Goal: Task Accomplishment & Management: Use online tool/utility

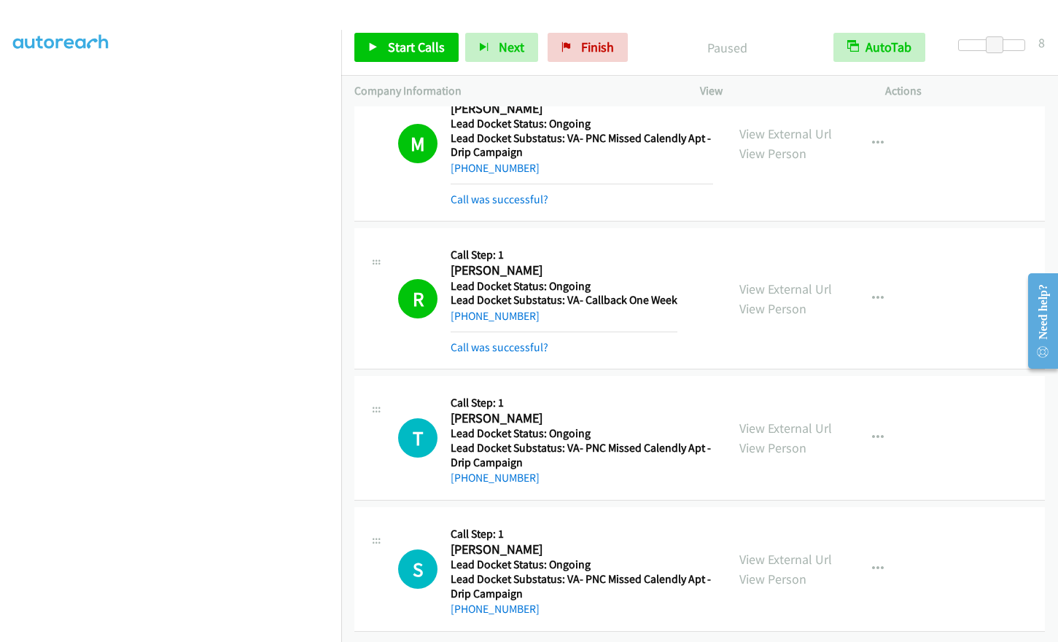
scroll to position [4292, 0]
click at [386, 43] on link "Start Calls" at bounding box center [406, 47] width 104 height 29
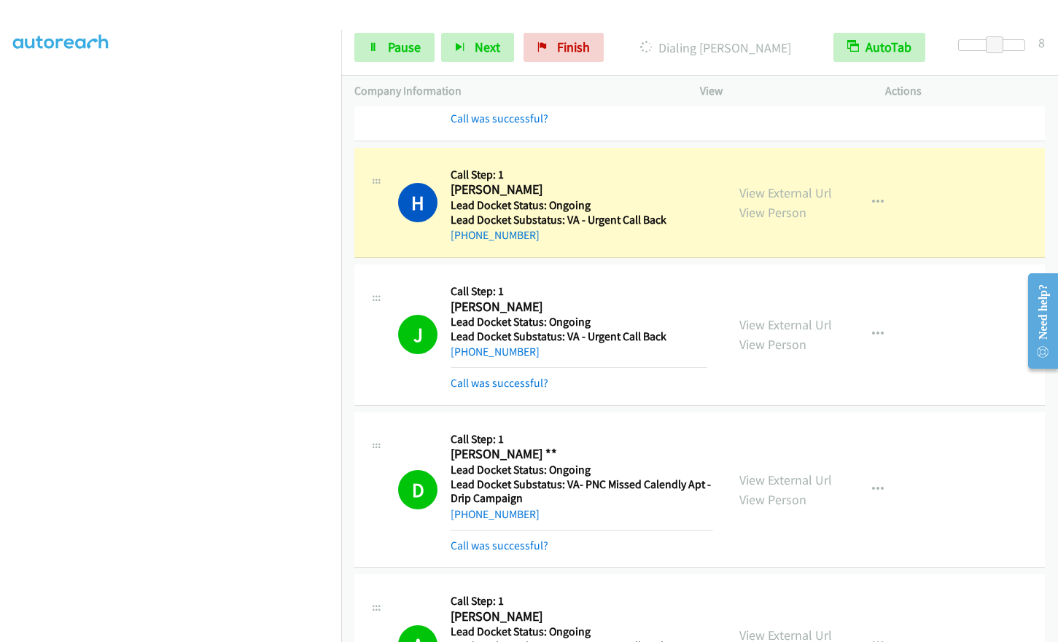
scroll to position [241, 0]
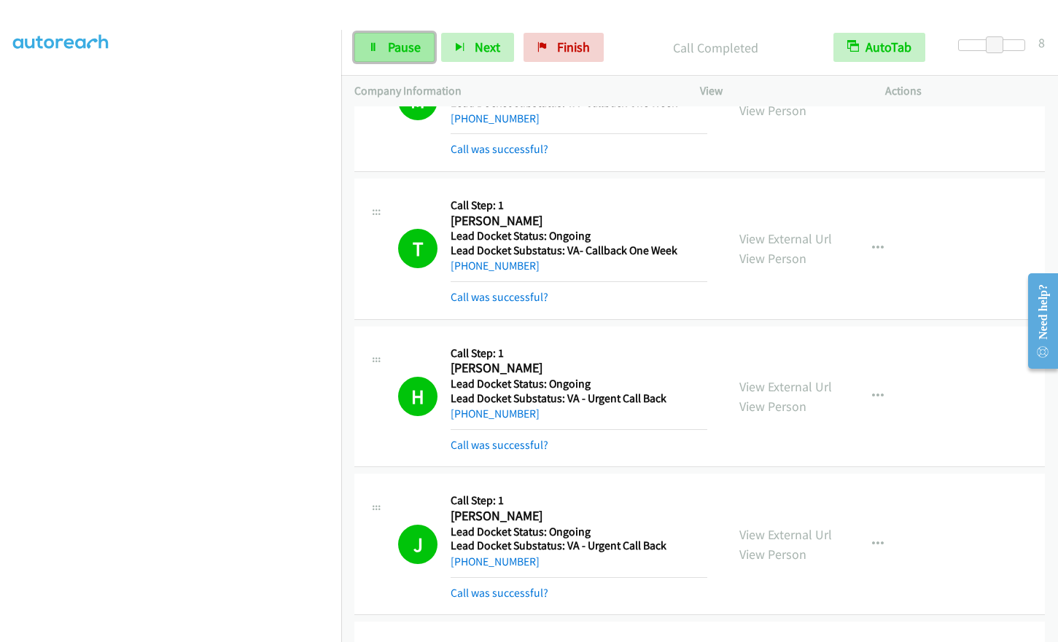
click at [399, 52] on span "Pause" at bounding box center [404, 47] width 33 height 17
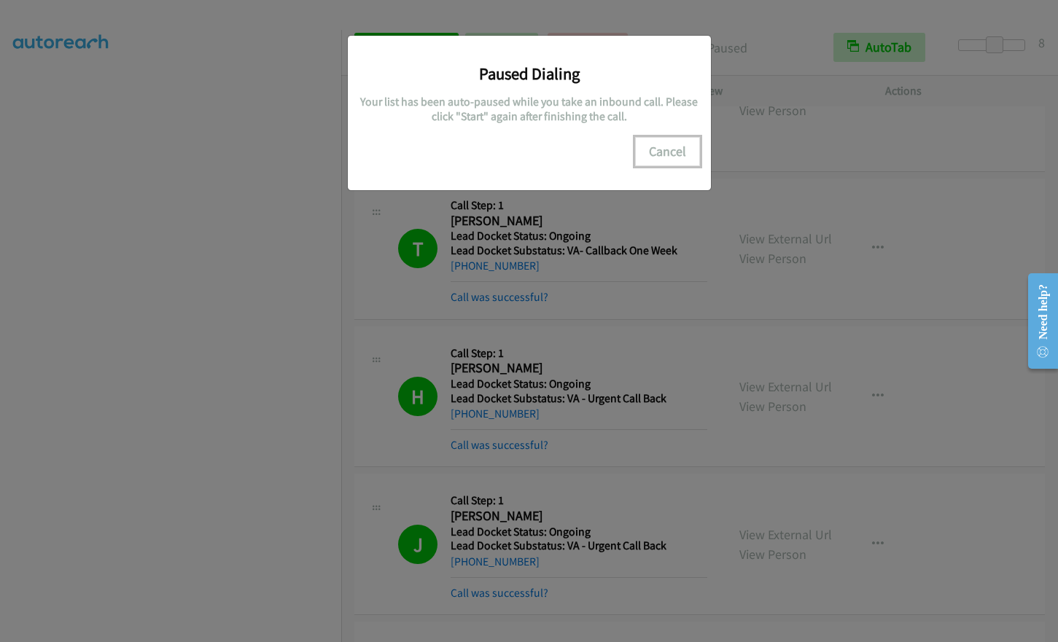
click at [663, 144] on button "Cancel" at bounding box center [667, 151] width 65 height 29
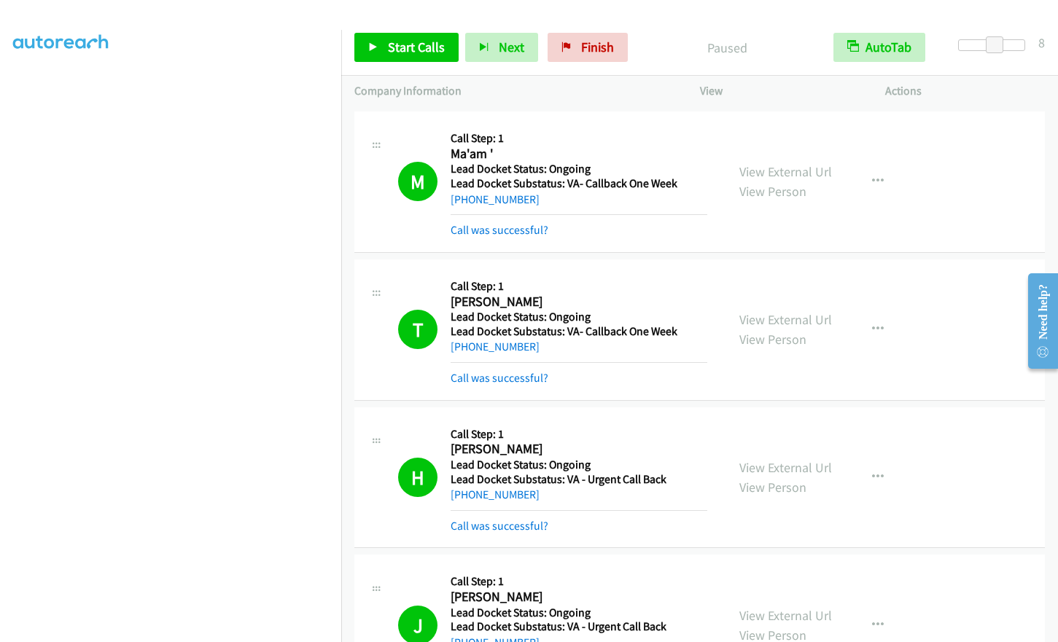
scroll to position [0, 0]
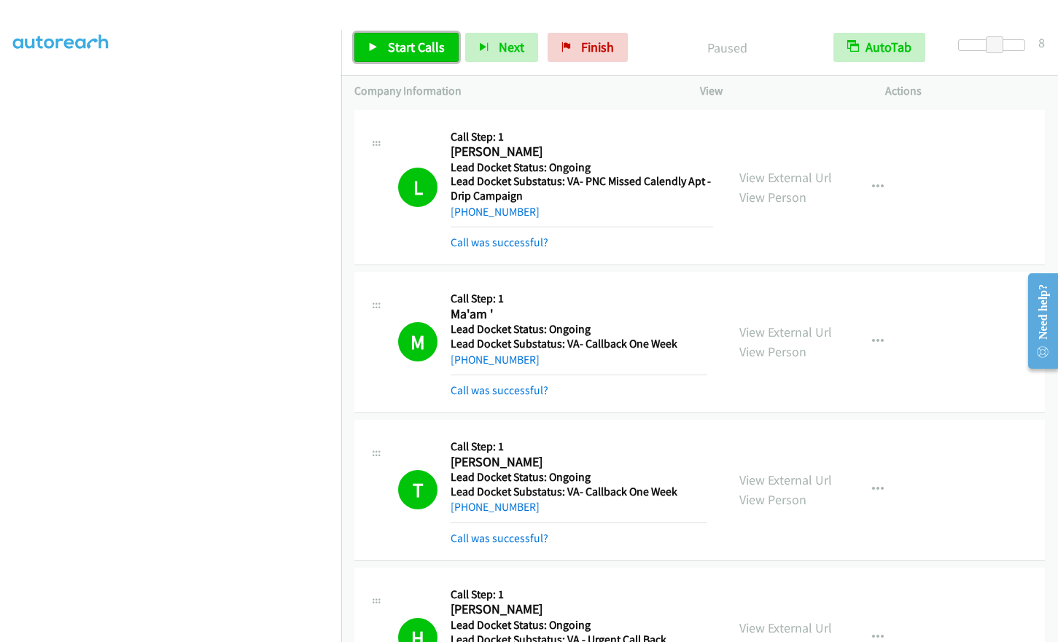
click at [391, 58] on link "Start Calls" at bounding box center [406, 47] width 104 height 29
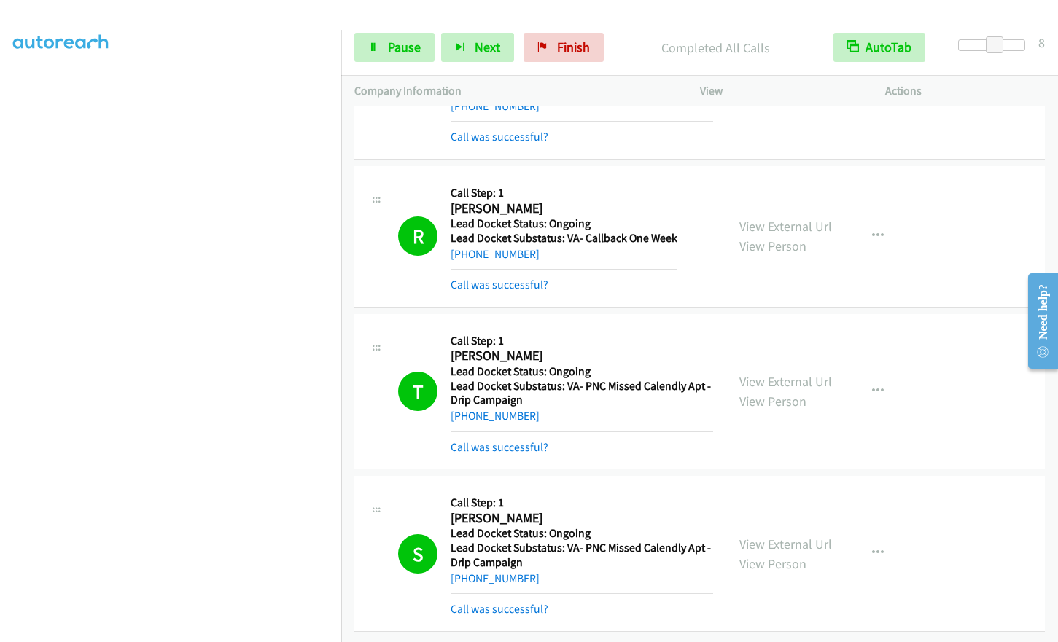
scroll to position [4452, 0]
drag, startPoint x: 588, startPoint y: 40, endPoint x: 588, endPoint y: 55, distance: 14.6
click at [588, 40] on link "Finish" at bounding box center [563, 47] width 80 height 29
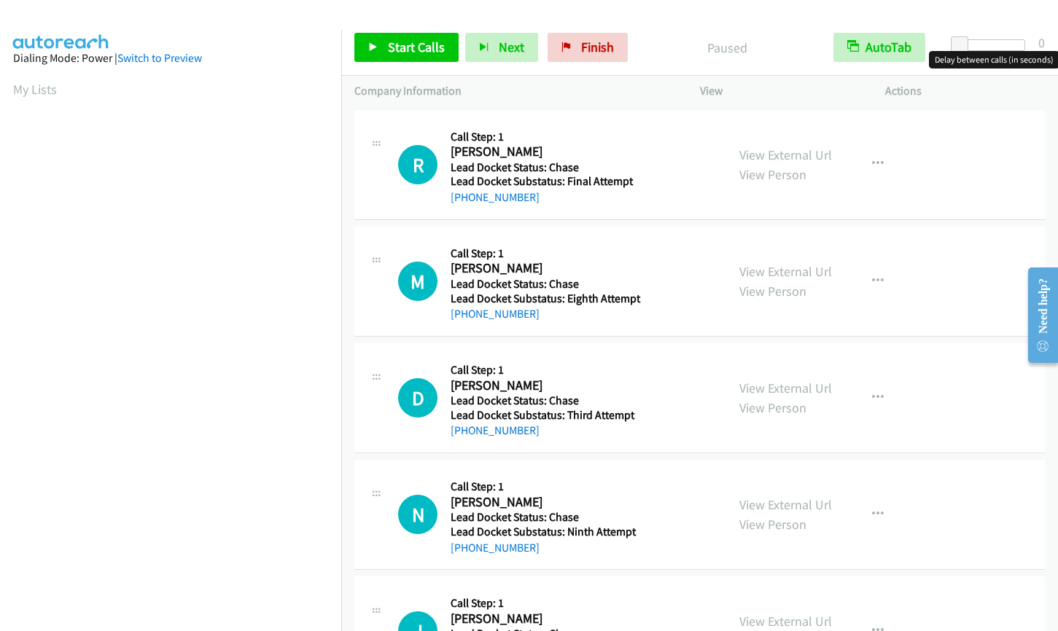
click at [988, 45] on div at bounding box center [991, 45] width 67 height 12
click at [997, 43] on span at bounding box center [989, 44] width 17 height 17
click at [1000, 49] on div at bounding box center [991, 45] width 67 height 12
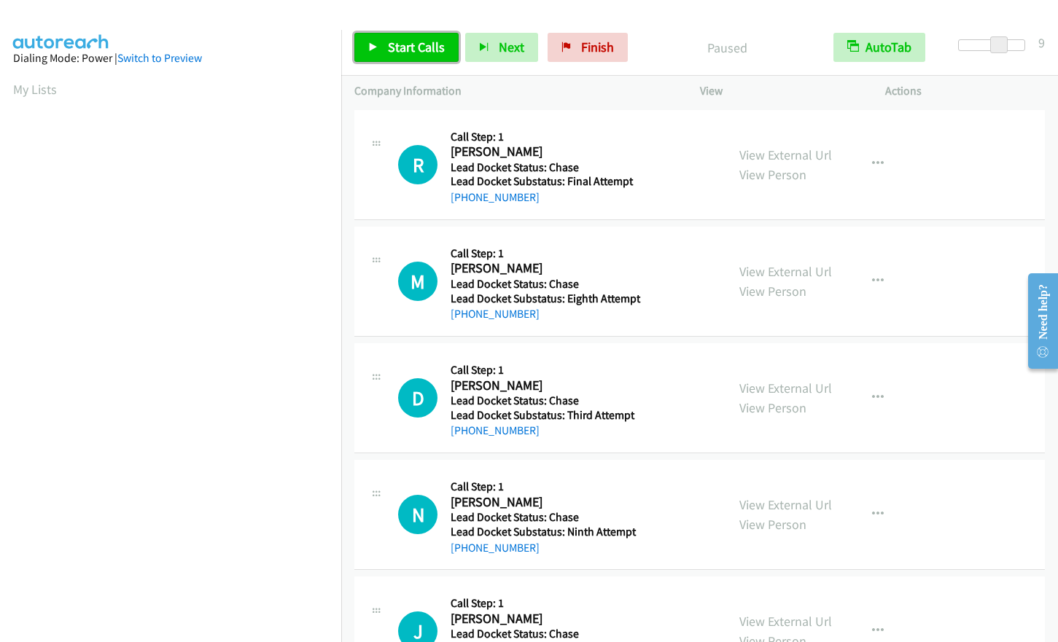
click at [410, 52] on span "Start Calls" at bounding box center [416, 47] width 57 height 17
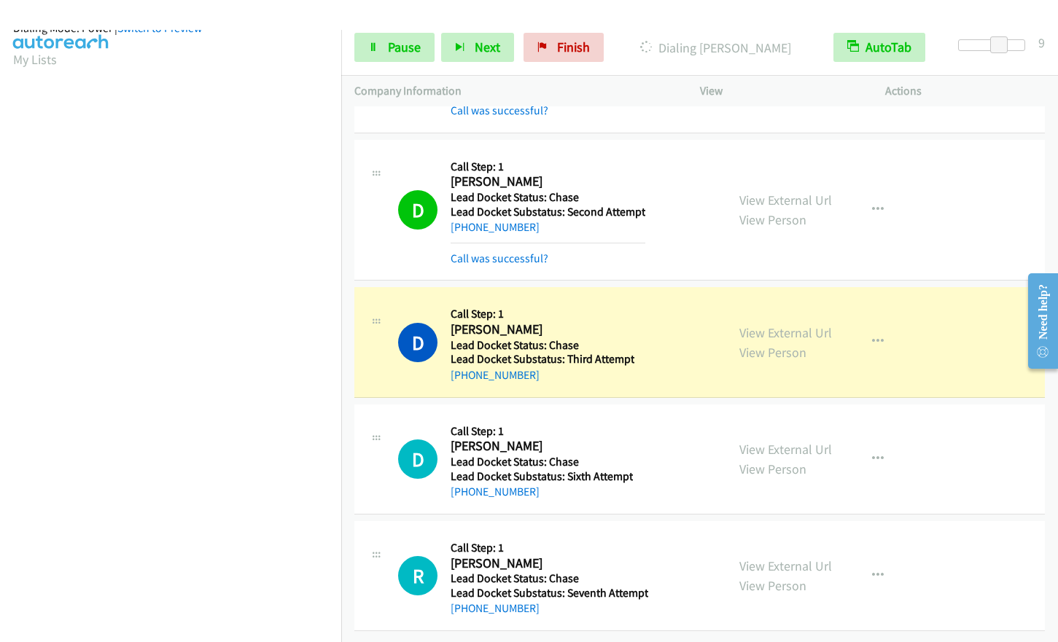
scroll to position [29, 0]
click at [399, 53] on span "Pause" at bounding box center [404, 47] width 33 height 17
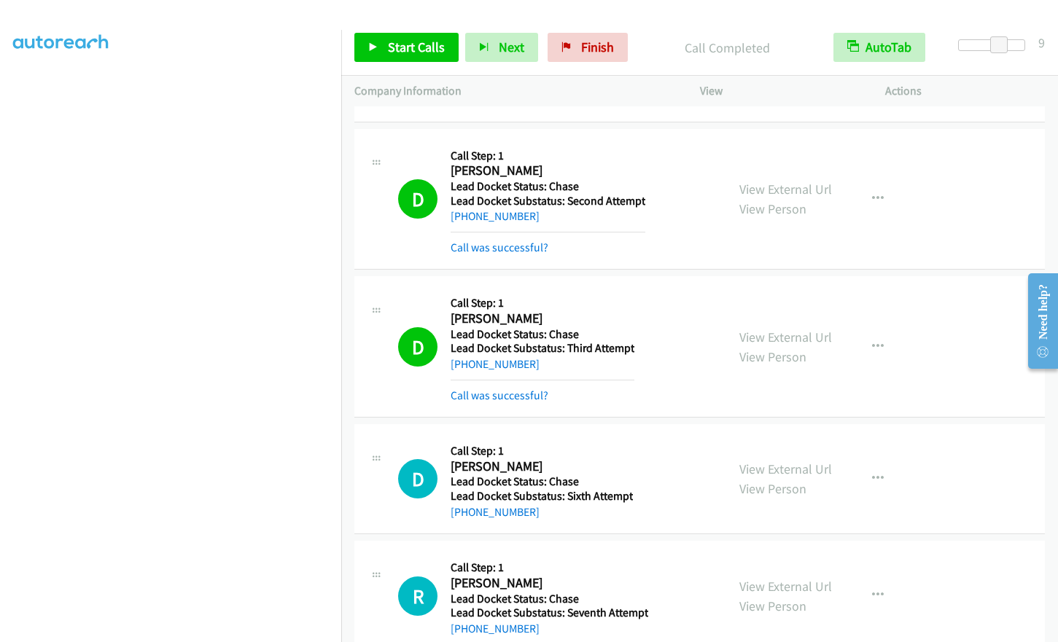
scroll to position [175, 0]
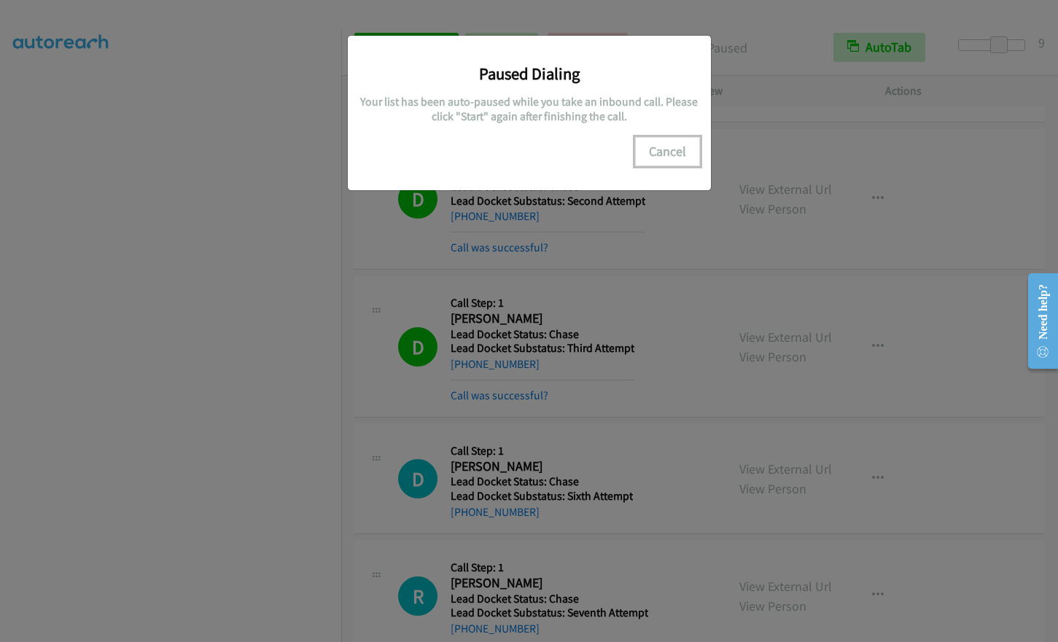
click at [662, 152] on button "Cancel" at bounding box center [667, 151] width 65 height 29
click at [665, 143] on button "Cancel" at bounding box center [667, 151] width 65 height 29
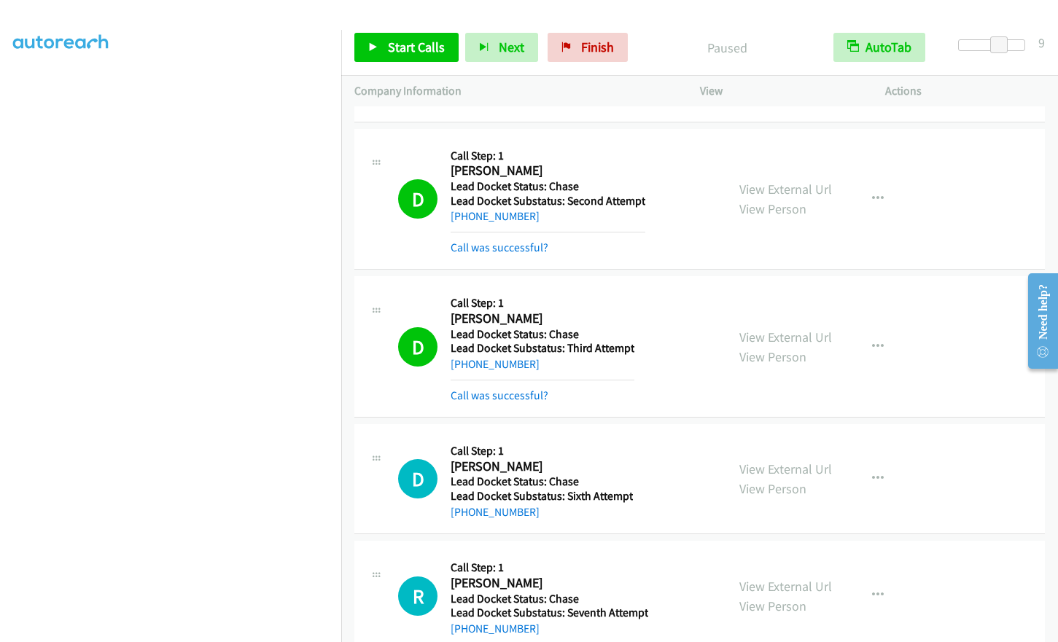
scroll to position [0, 0]
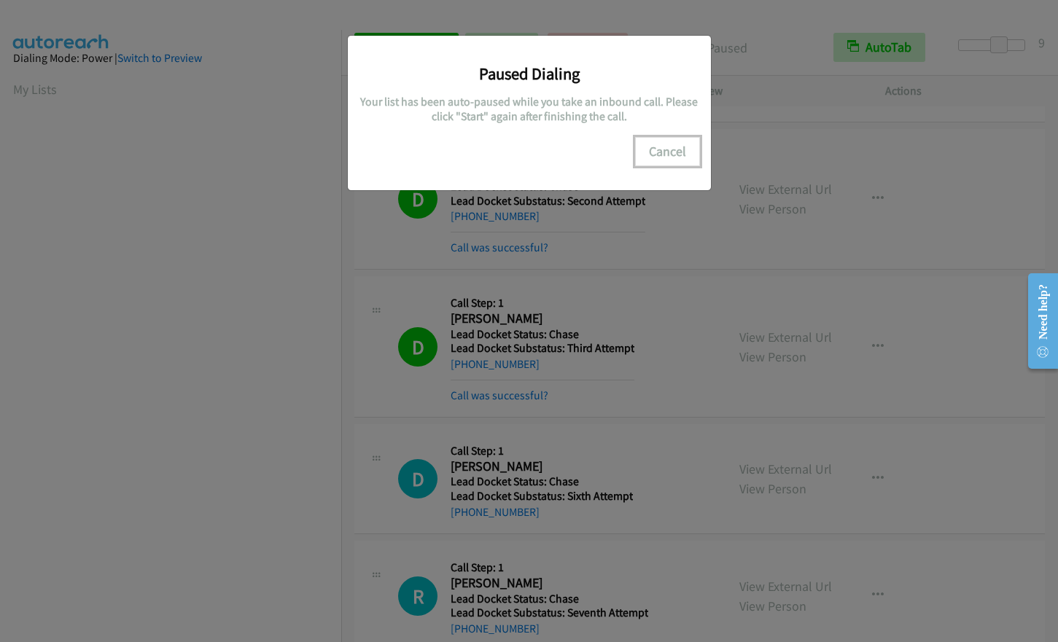
click at [652, 138] on button "Cancel" at bounding box center [667, 151] width 65 height 29
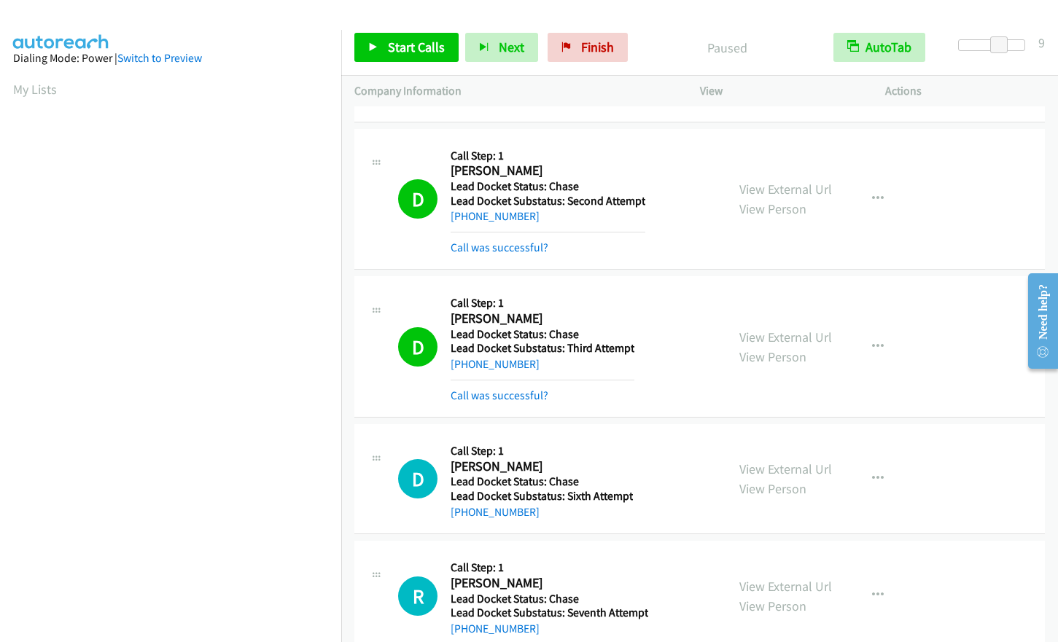
scroll to position [176, 0]
click at [378, 51] on link "Start Calls" at bounding box center [406, 47] width 104 height 29
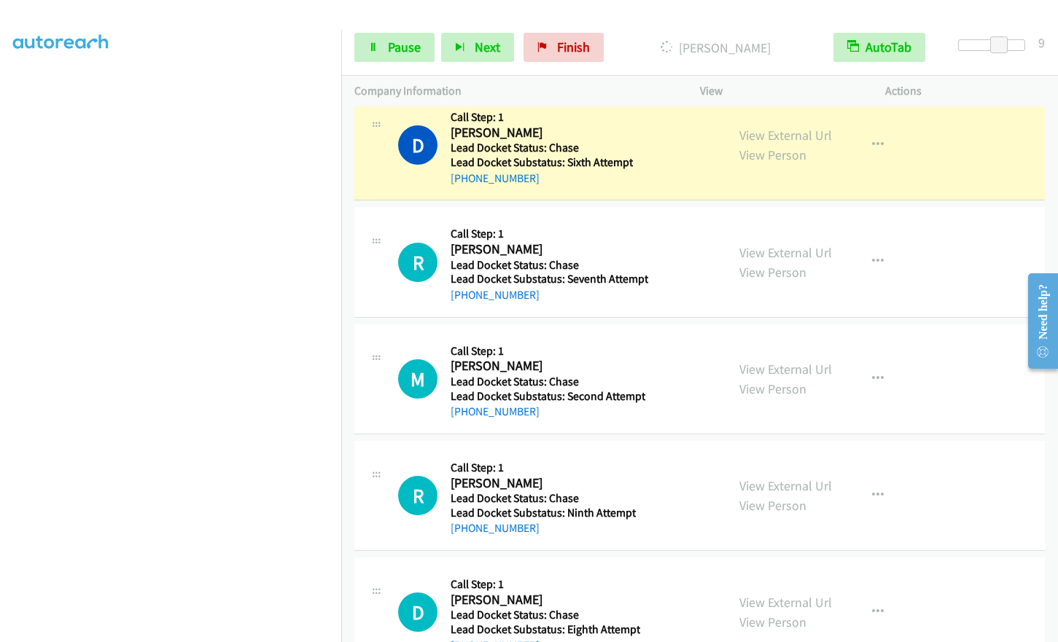
scroll to position [1768, 0]
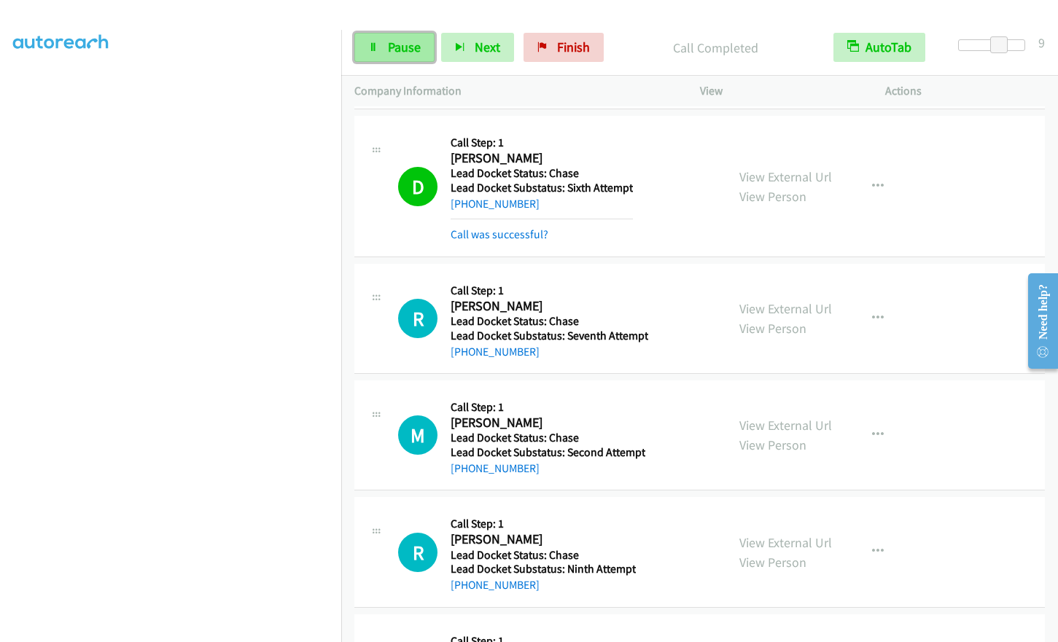
click at [394, 42] on span "Pause" at bounding box center [404, 47] width 33 height 17
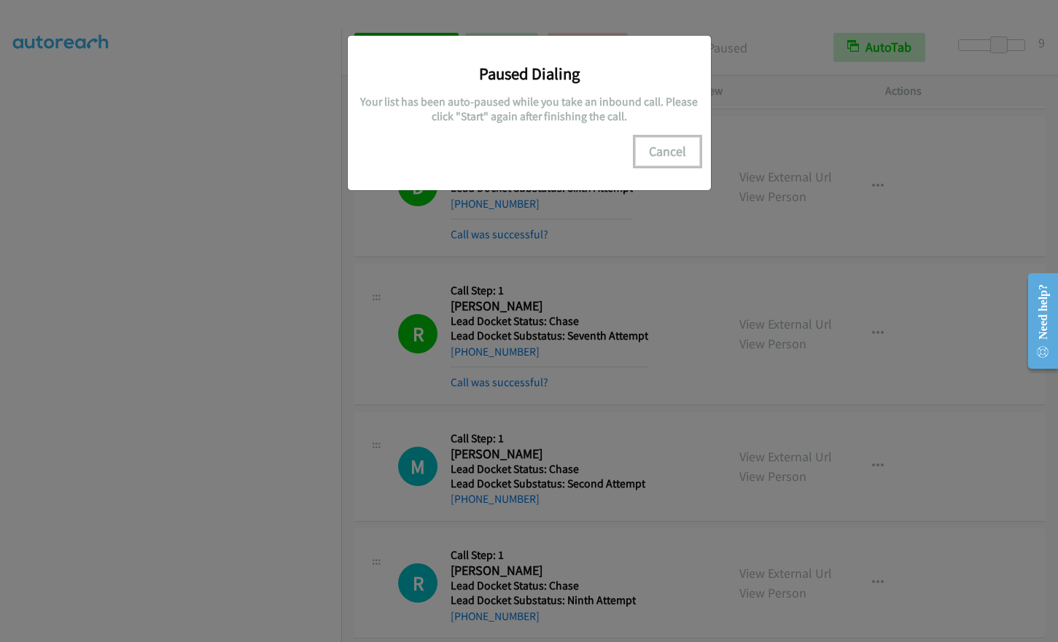
click at [676, 149] on button "Cancel" at bounding box center [667, 151] width 65 height 29
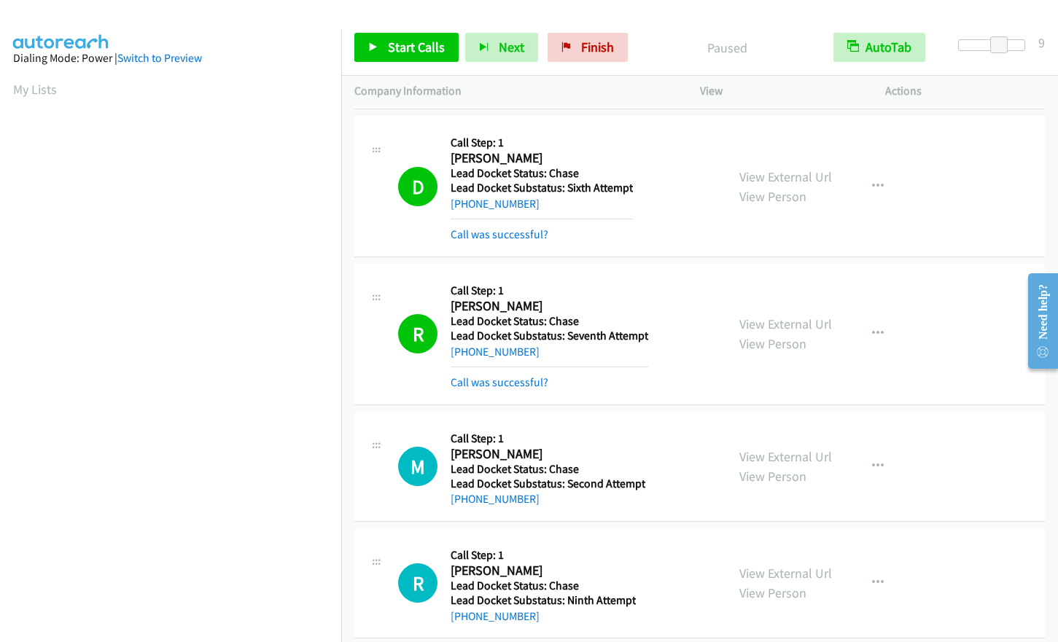
scroll to position [176, 0]
click at [391, 41] on span "Start Calls" at bounding box center [416, 47] width 57 height 17
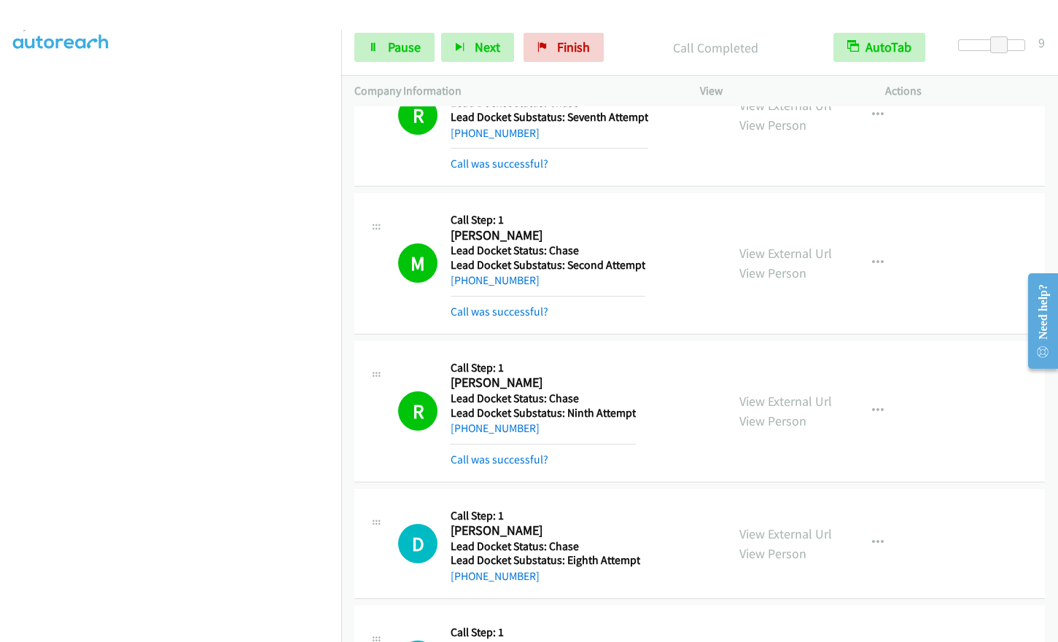
scroll to position [0, 0]
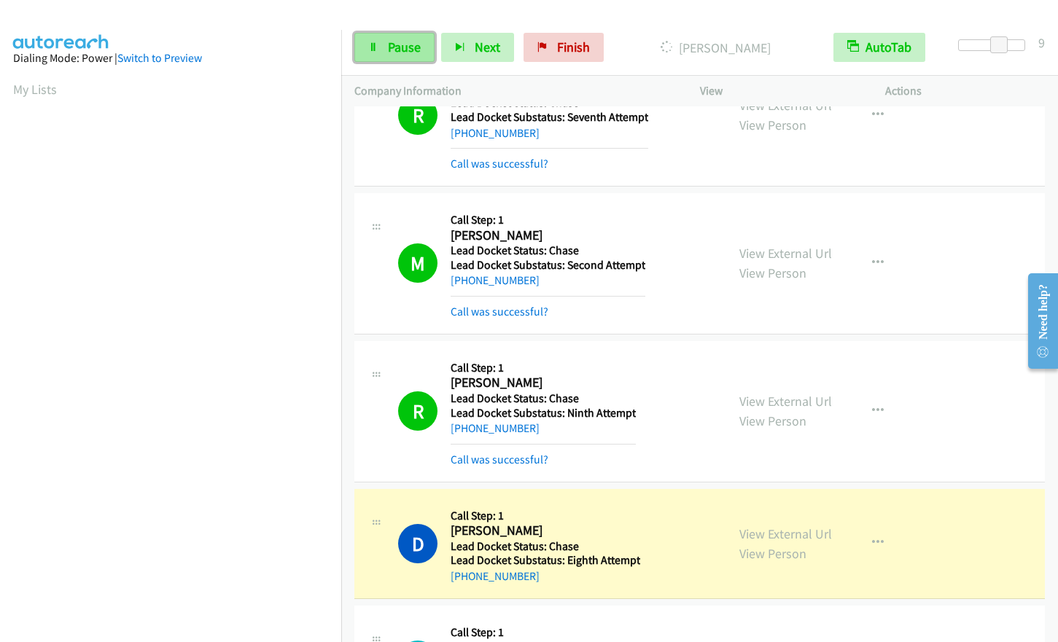
click at [375, 48] on icon at bounding box center [373, 48] width 10 height 10
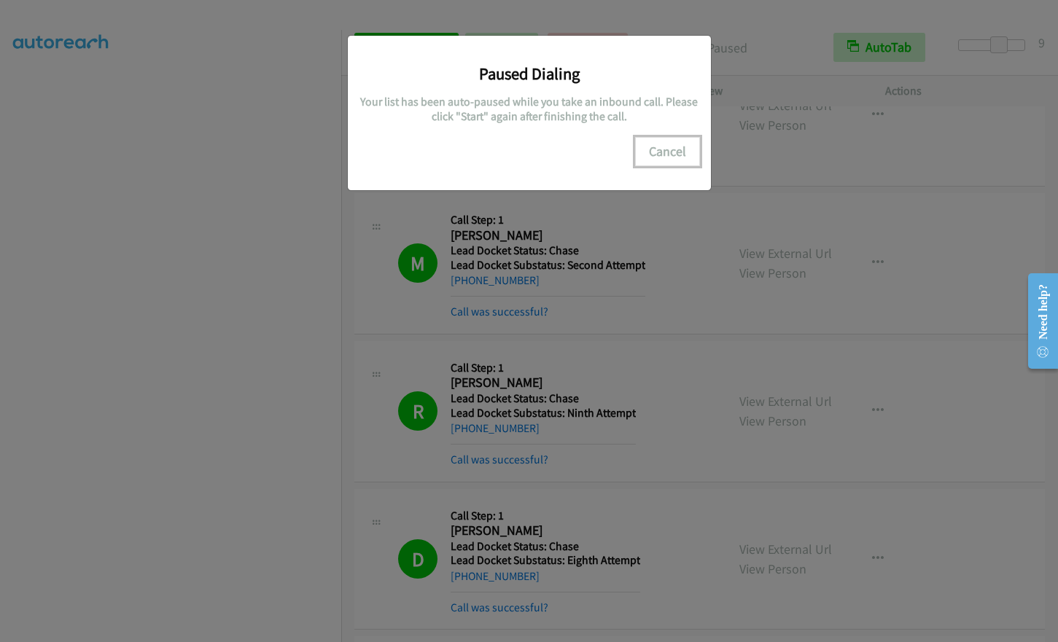
click at [658, 147] on button "Cancel" at bounding box center [667, 151] width 65 height 29
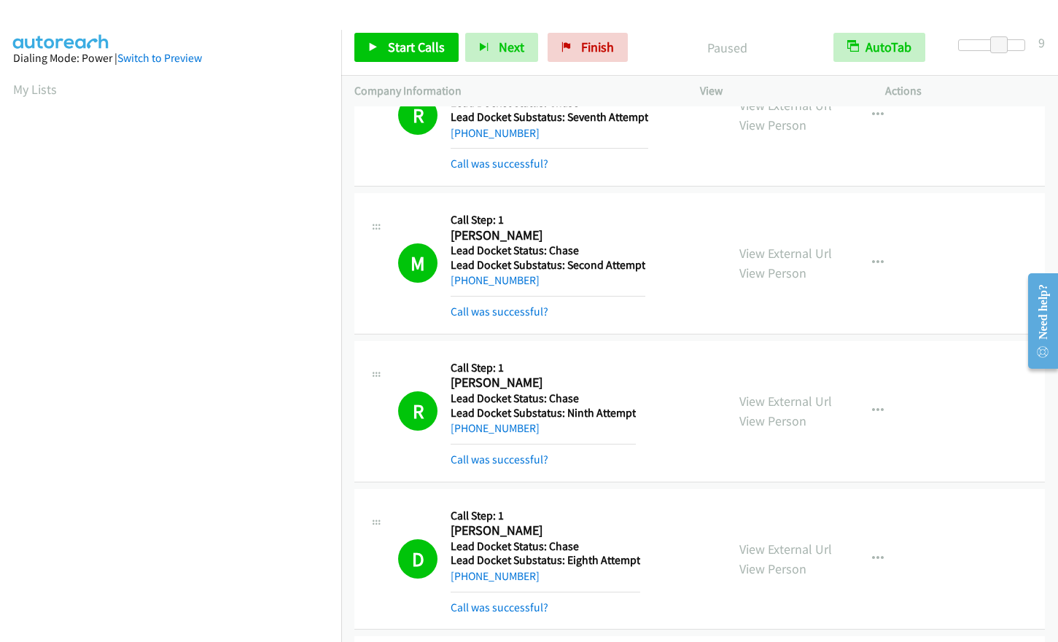
scroll to position [176, 0]
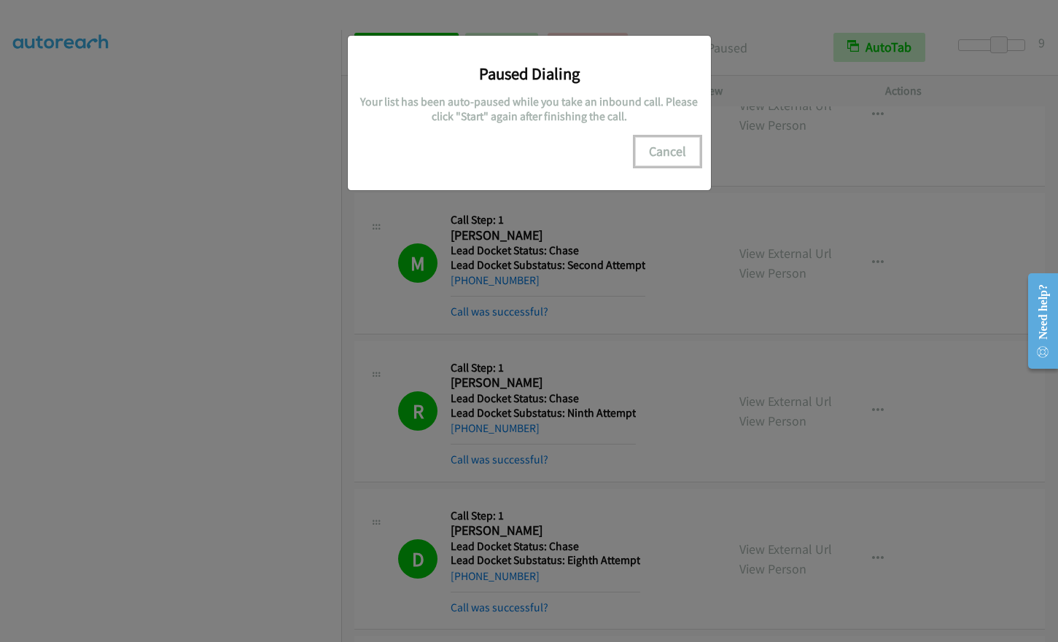
click at [663, 152] on button "Cancel" at bounding box center [667, 151] width 65 height 29
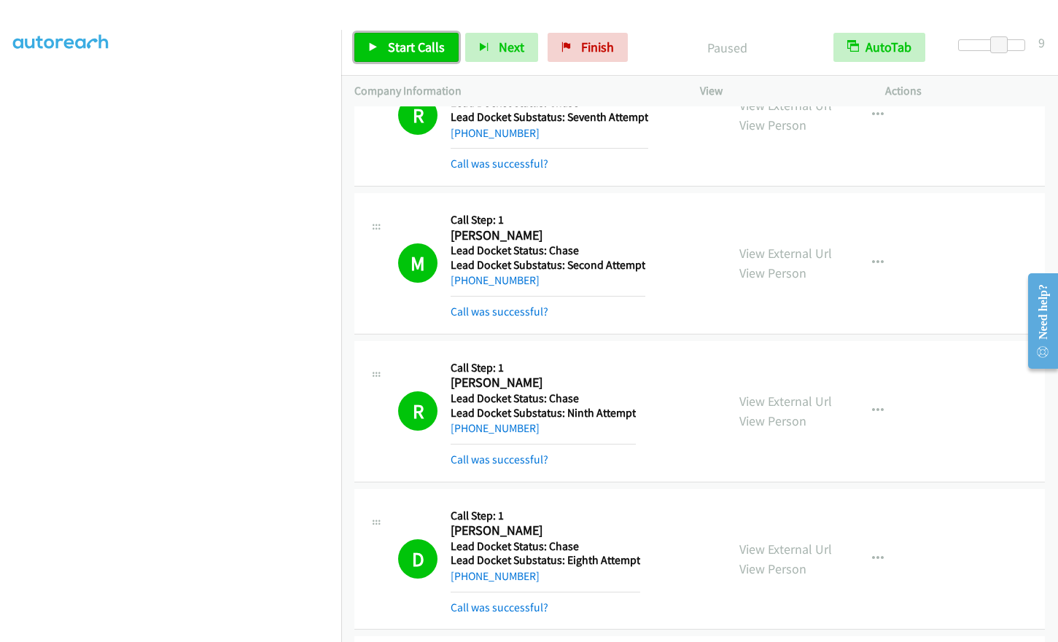
click at [418, 44] on span "Start Calls" at bounding box center [416, 47] width 57 height 17
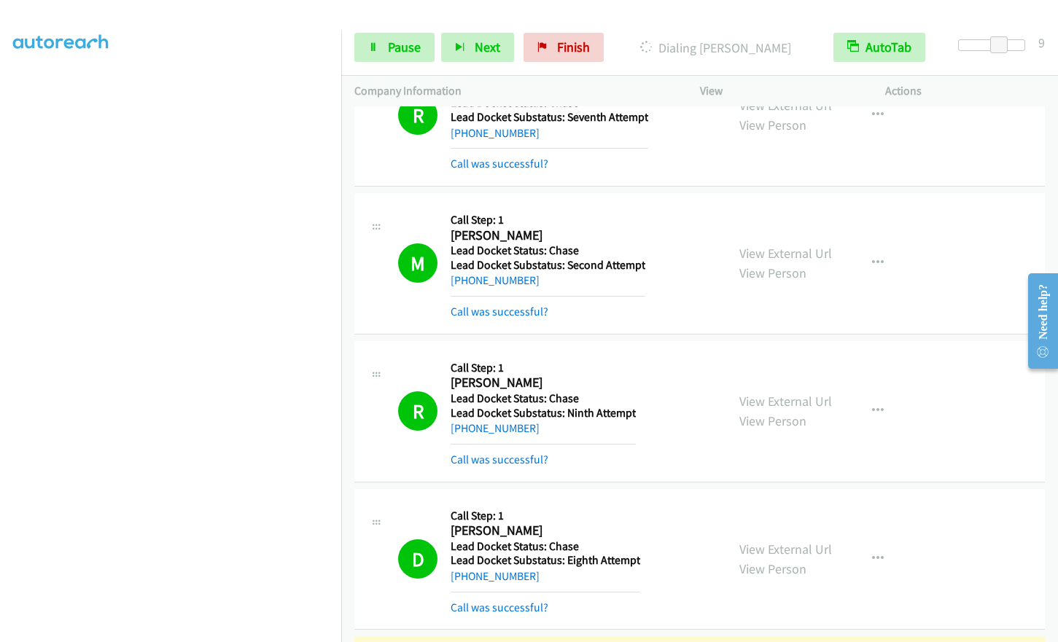
scroll to position [175, 0]
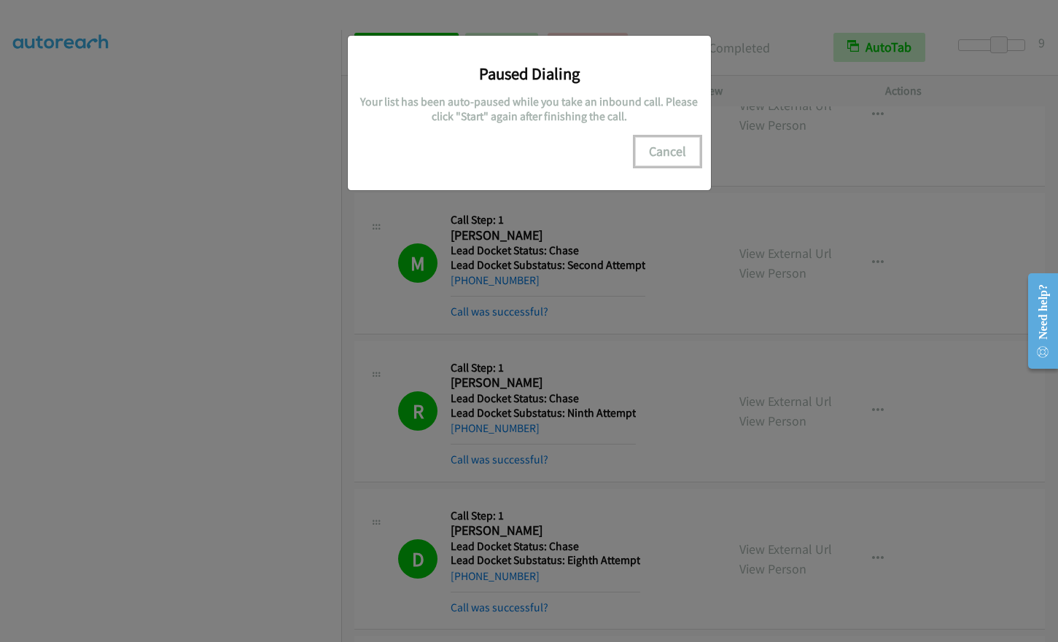
click at [672, 149] on button "Cancel" at bounding box center [667, 151] width 65 height 29
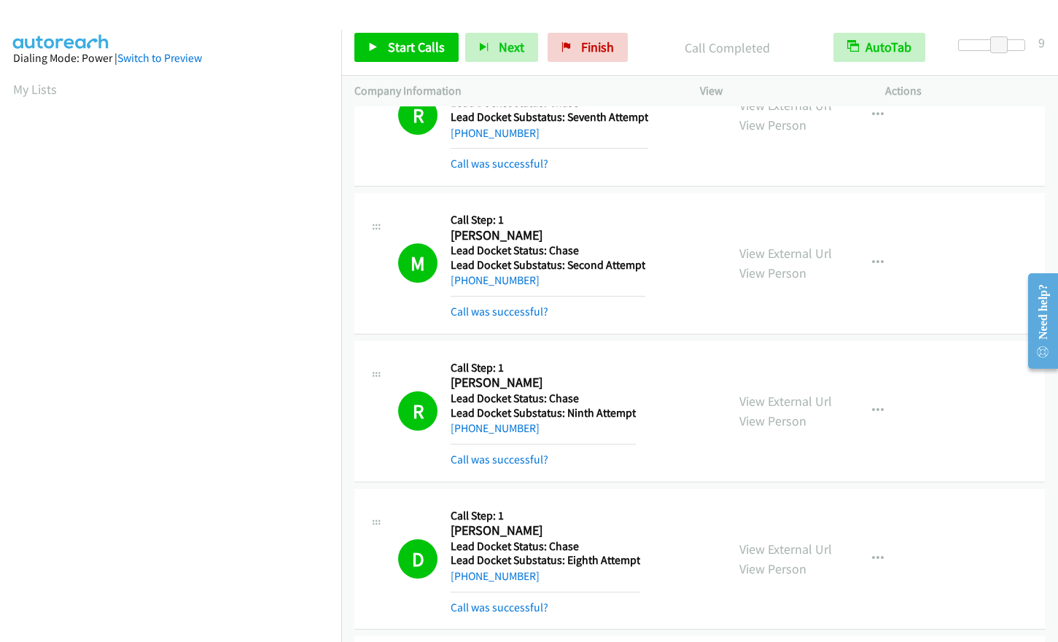
scroll to position [176, 0]
click at [386, 43] on link "Start Calls" at bounding box center [406, 47] width 104 height 29
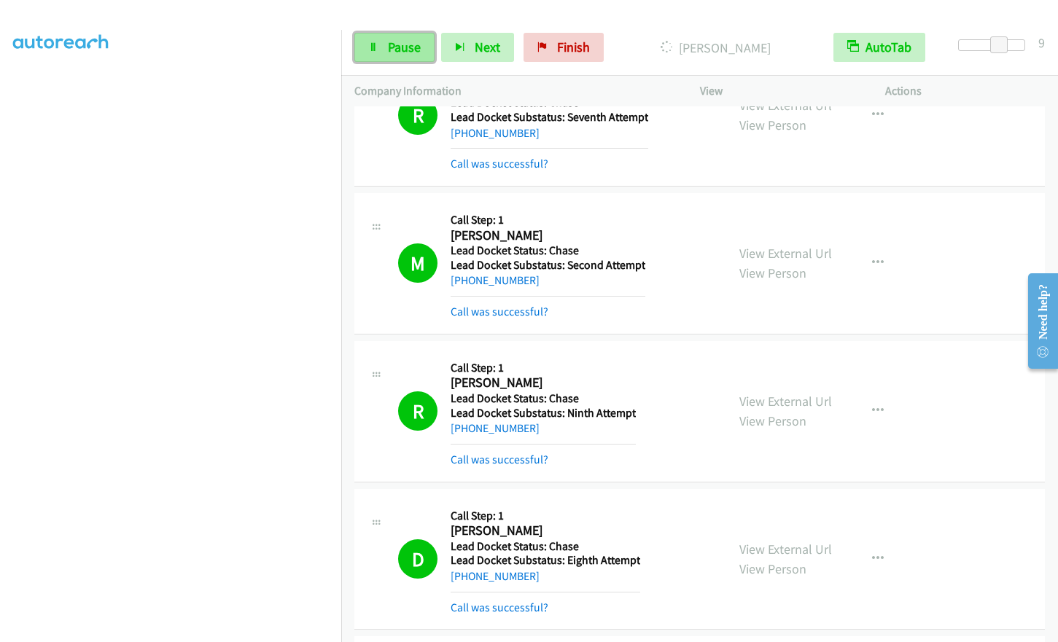
click at [397, 50] on span "Pause" at bounding box center [404, 47] width 33 height 17
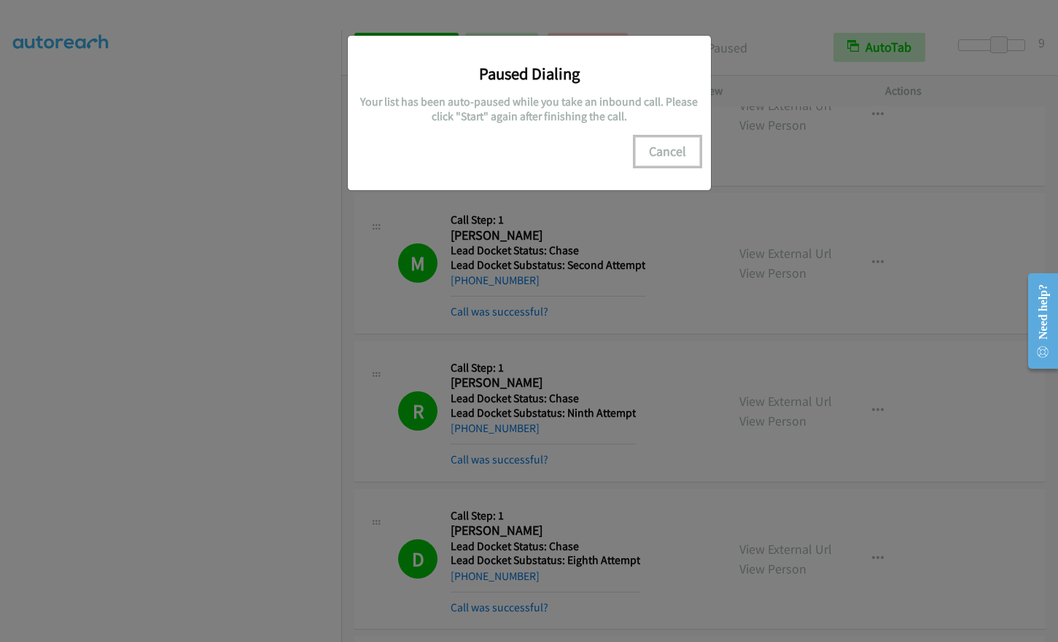
drag, startPoint x: 666, startPoint y: 141, endPoint x: 723, endPoint y: 176, distance: 67.0
click at [666, 141] on button "Cancel" at bounding box center [667, 151] width 65 height 29
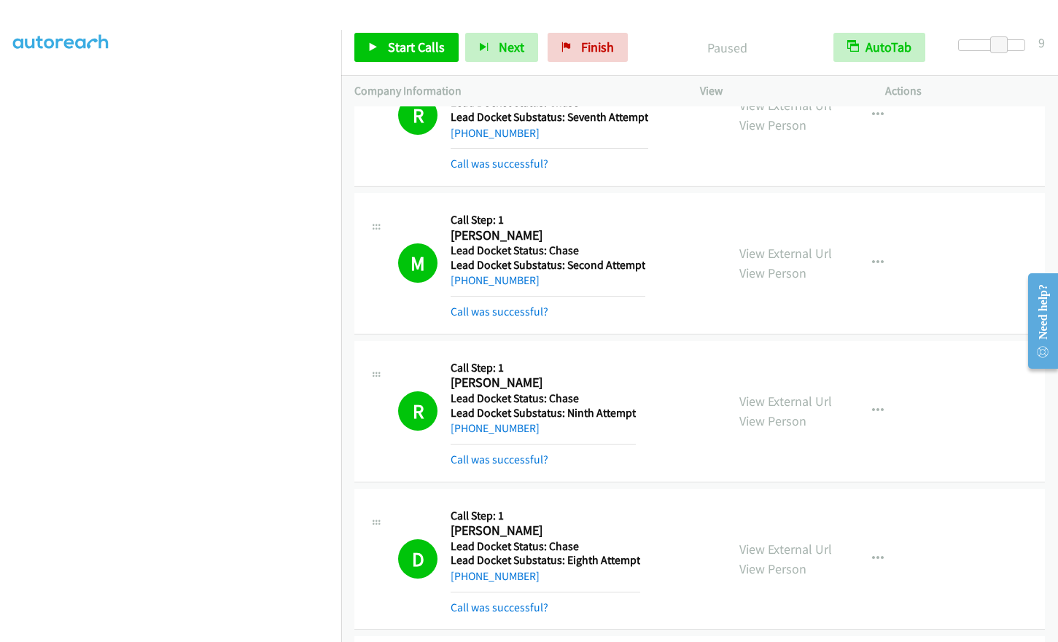
scroll to position [0, 0]
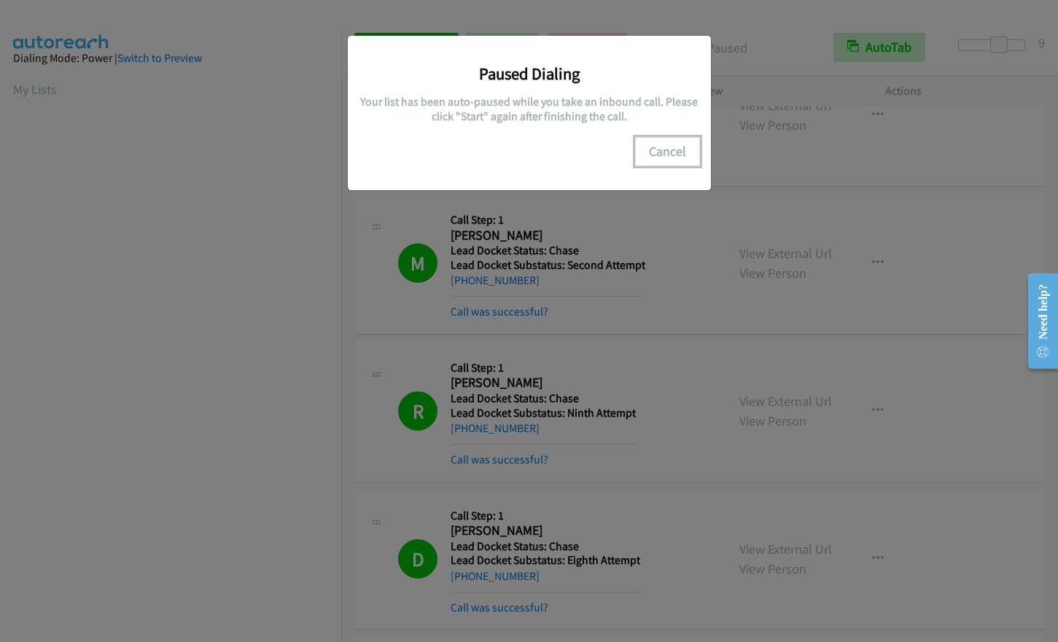
click at [673, 144] on button "Cancel" at bounding box center [667, 151] width 65 height 29
click at [662, 150] on button "Cancel" at bounding box center [667, 151] width 65 height 29
click at [665, 151] on button "Cancel" at bounding box center [667, 151] width 65 height 29
click at [663, 154] on button "Cancel" at bounding box center [667, 151] width 65 height 29
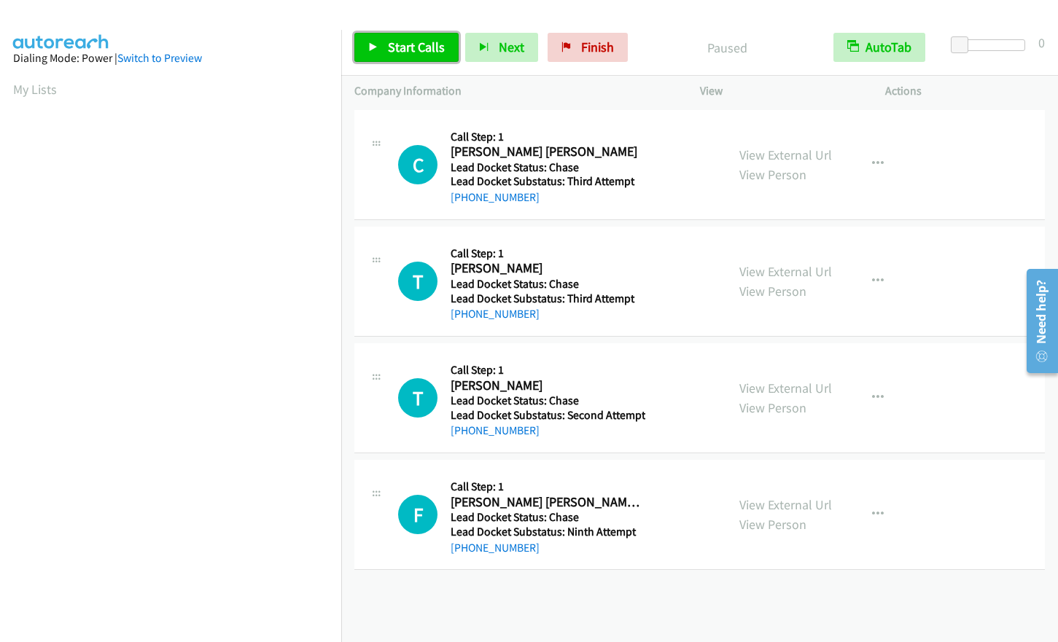
click at [384, 39] on link "Start Calls" at bounding box center [406, 47] width 104 height 29
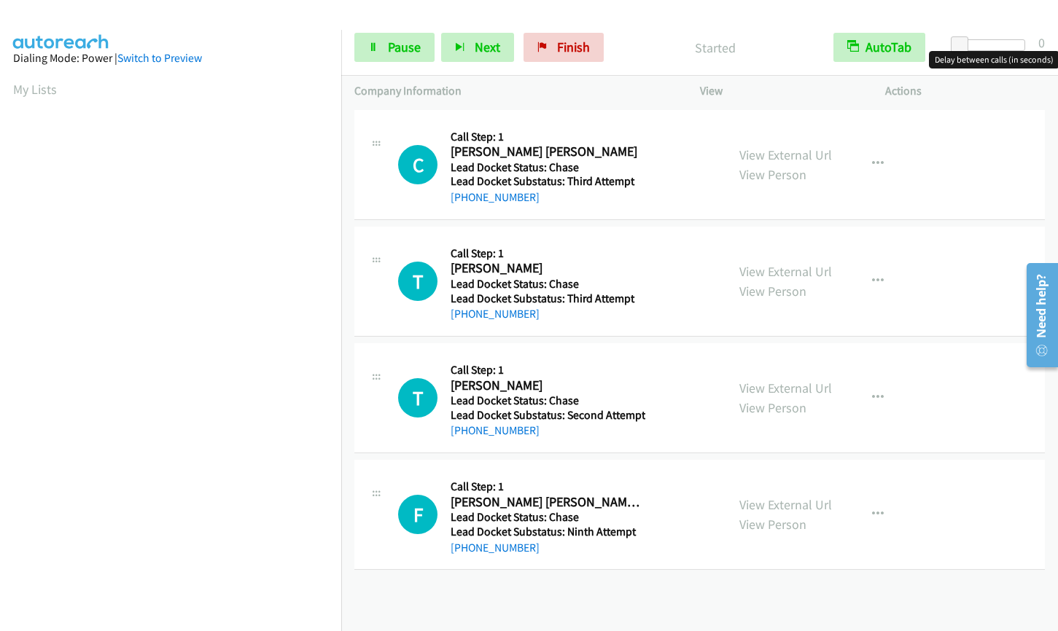
click at [991, 47] on div at bounding box center [991, 45] width 67 height 12
click at [1003, 44] on div at bounding box center [984, 45] width 67 height 12
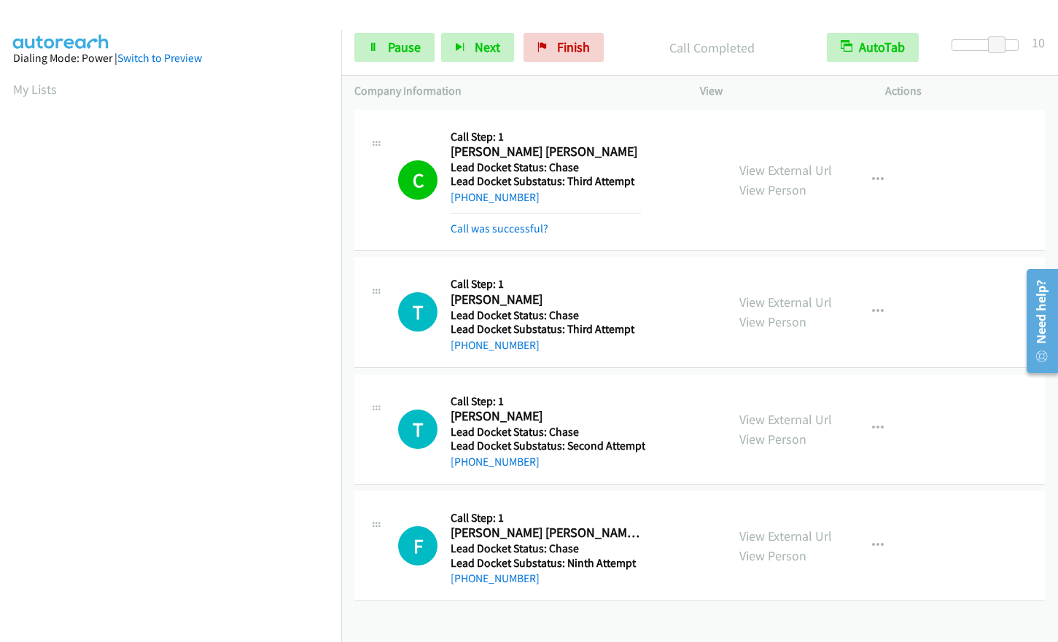
scroll to position [176, 0]
click at [394, 46] on span "Pause" at bounding box center [404, 47] width 33 height 17
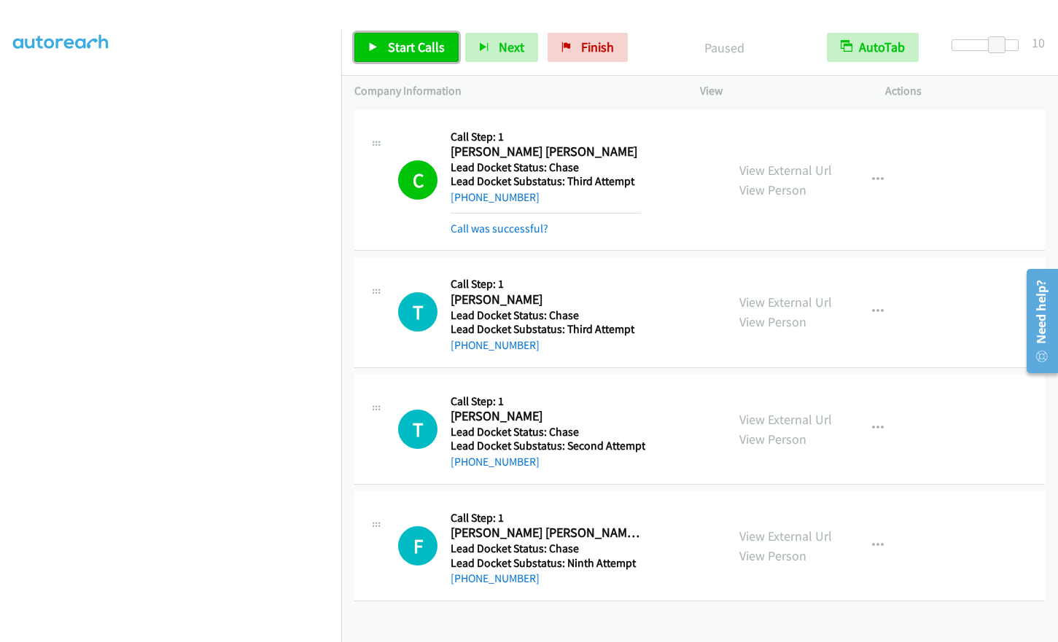
click at [418, 51] on span "Start Calls" at bounding box center [416, 47] width 57 height 17
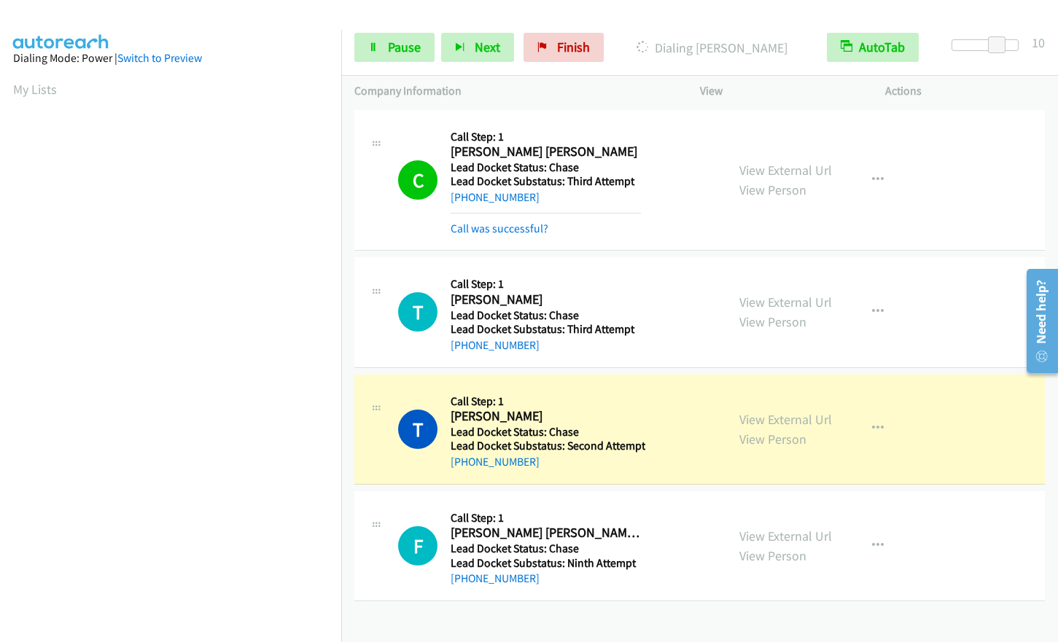
scroll to position [175, 0]
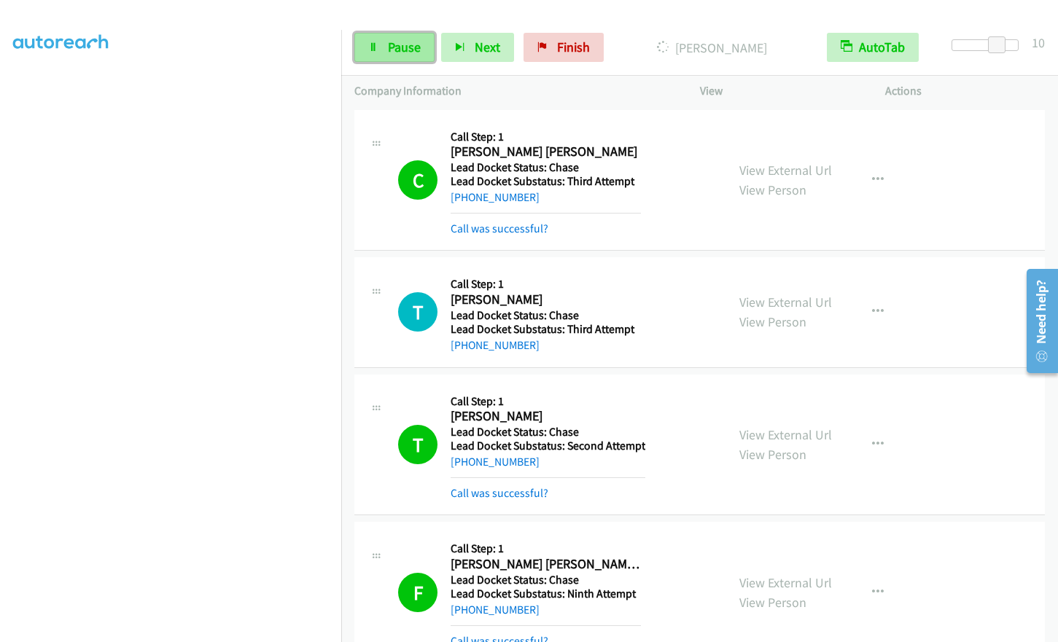
click at [387, 55] on link "Pause" at bounding box center [394, 47] width 80 height 29
click at [402, 44] on span "Start Calls" at bounding box center [416, 47] width 57 height 17
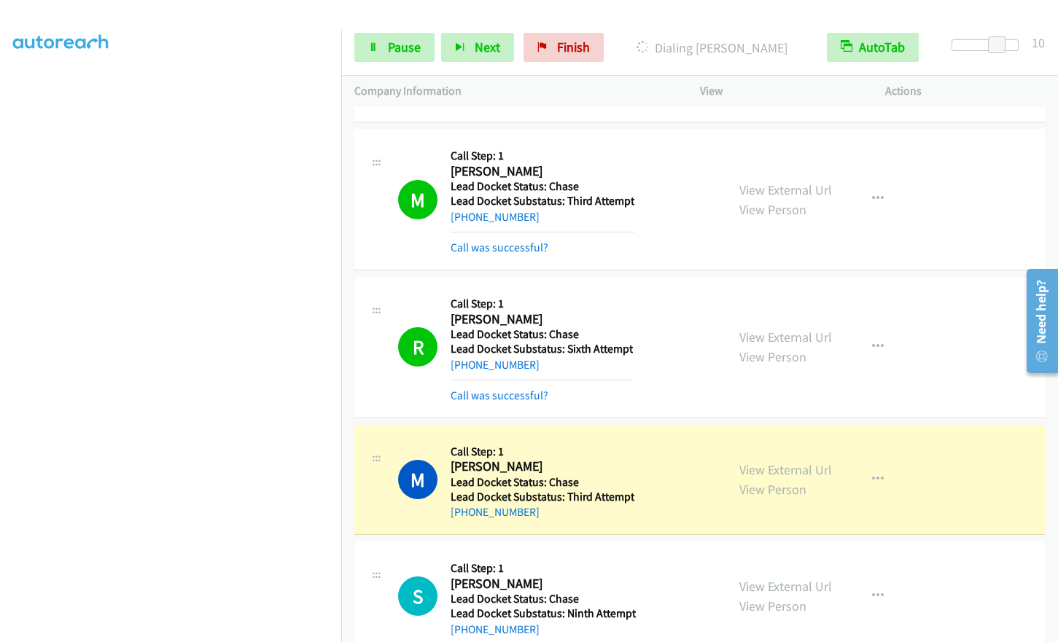
scroll to position [572, 0]
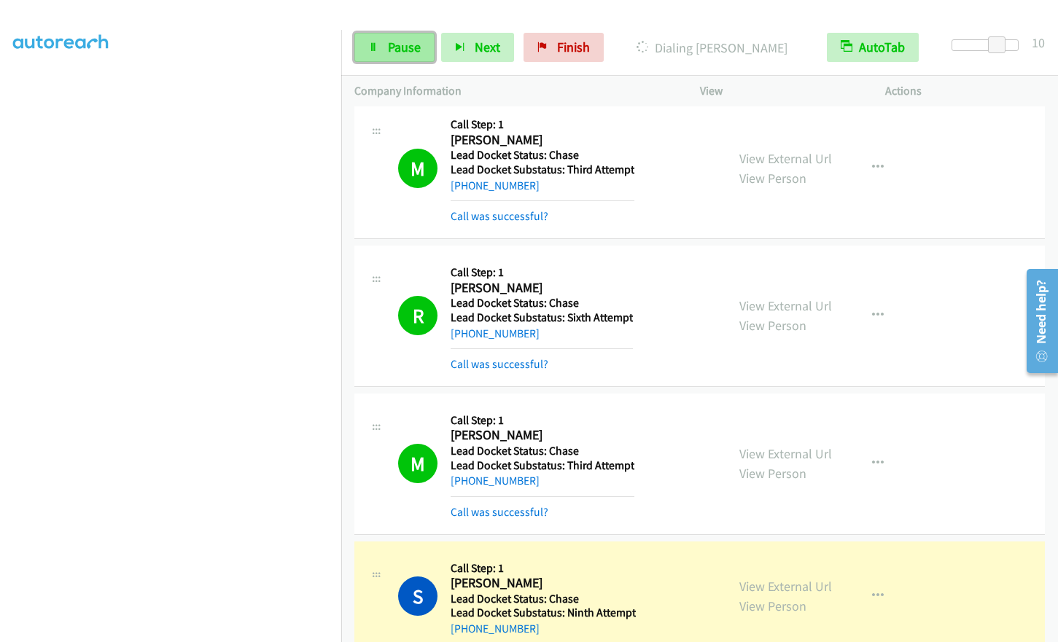
click at [375, 52] on icon at bounding box center [373, 48] width 10 height 10
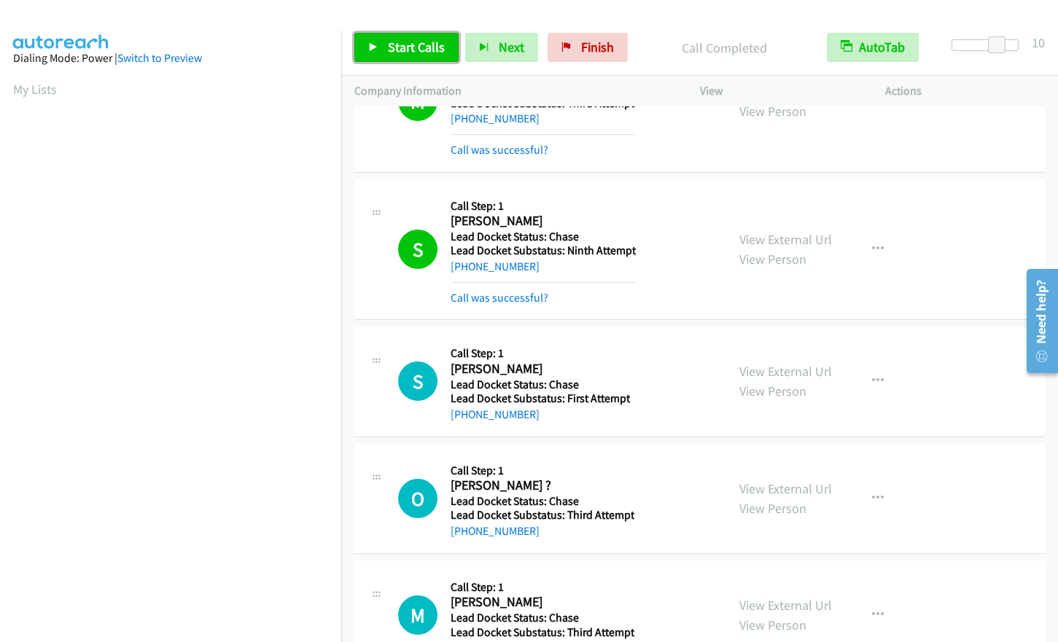
scroll to position [984, 0]
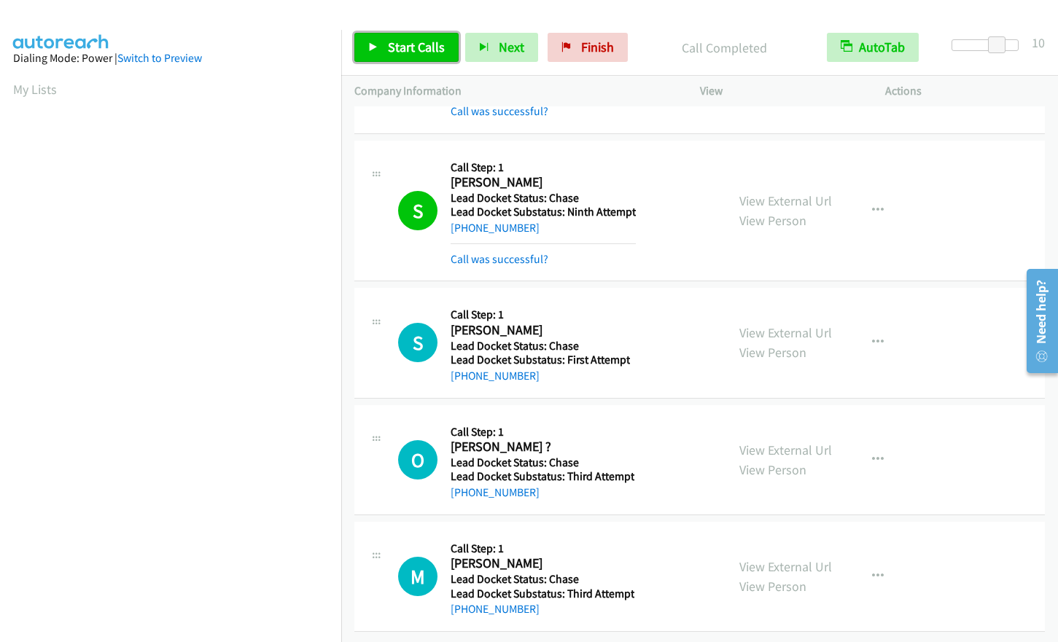
click at [394, 57] on link "Start Calls" at bounding box center [406, 47] width 104 height 29
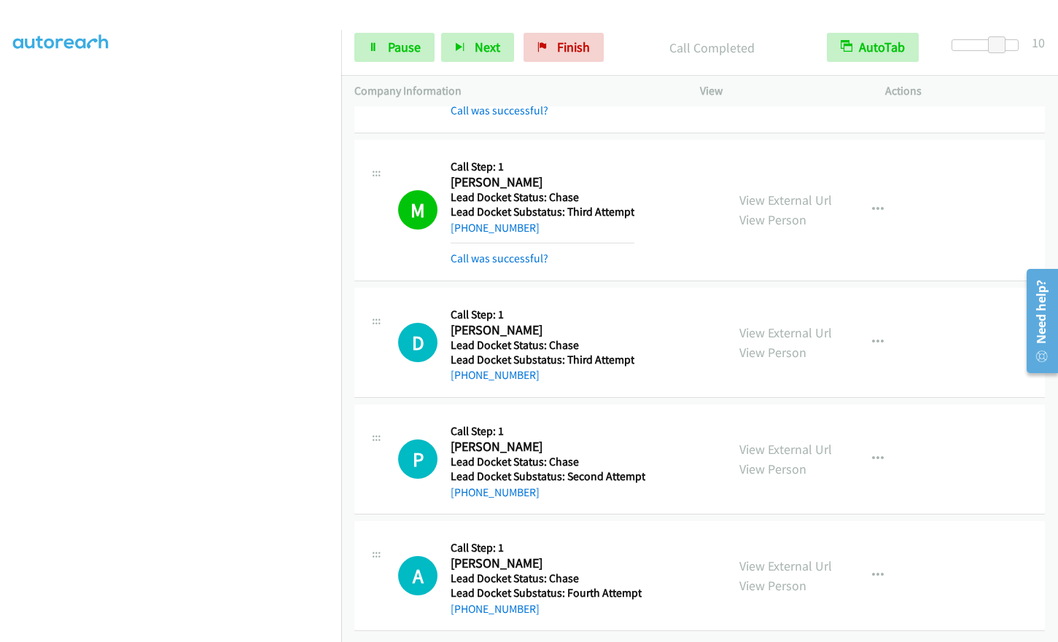
scroll to position [1428, 0]
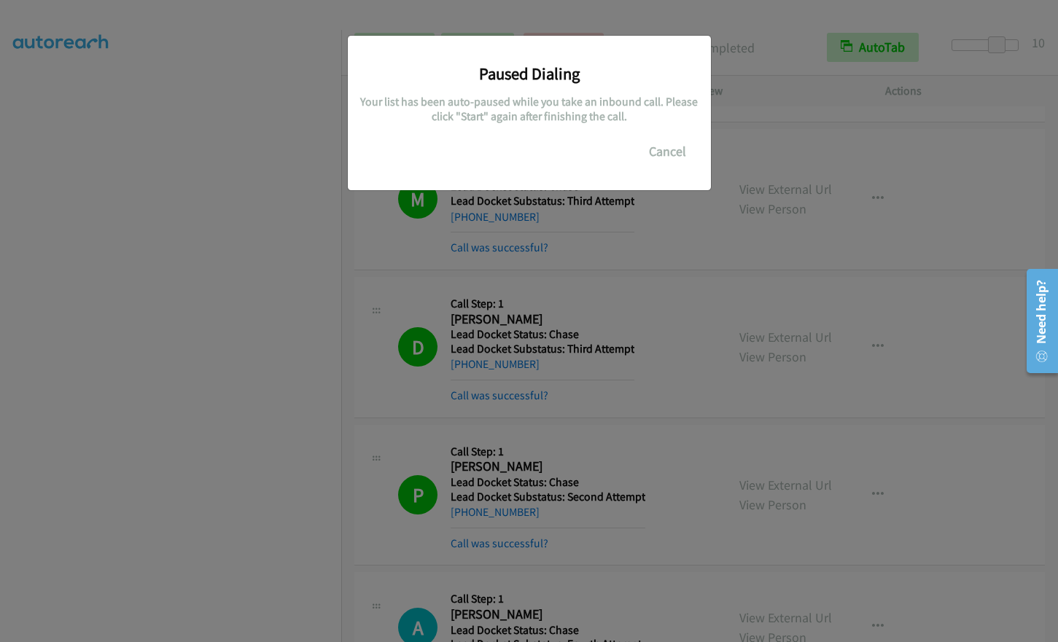
click at [209, 410] on div "Paused Dialing Your list has been auto-paused while you take an inbound call. P…" at bounding box center [529, 327] width 1058 height 629
click at [665, 147] on button "Cancel" at bounding box center [667, 151] width 65 height 29
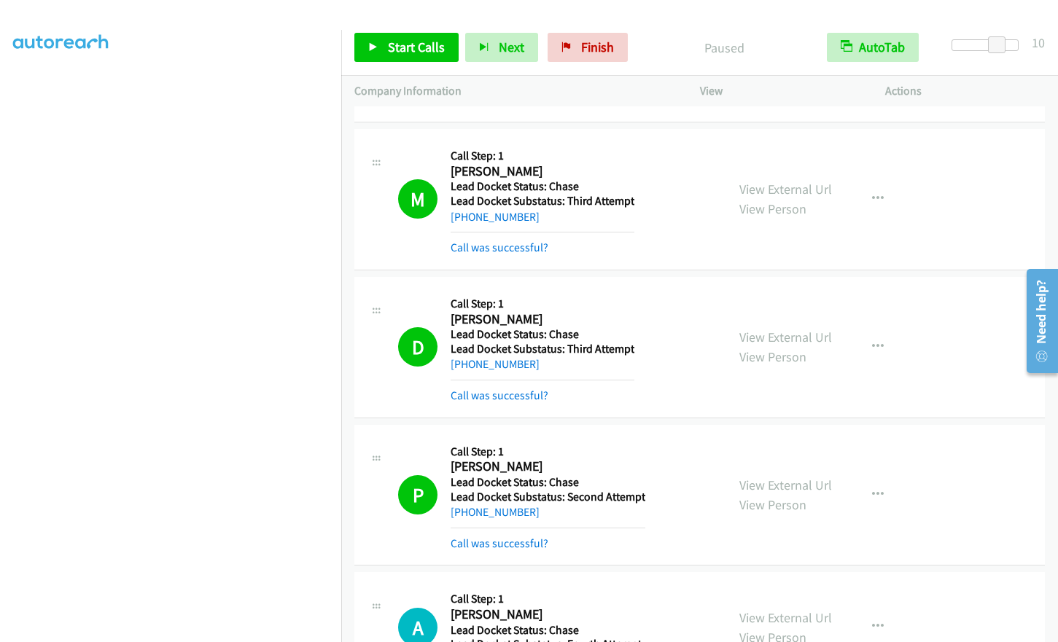
scroll to position [144, 0]
click at [415, 44] on span "Start Calls" at bounding box center [416, 47] width 57 height 17
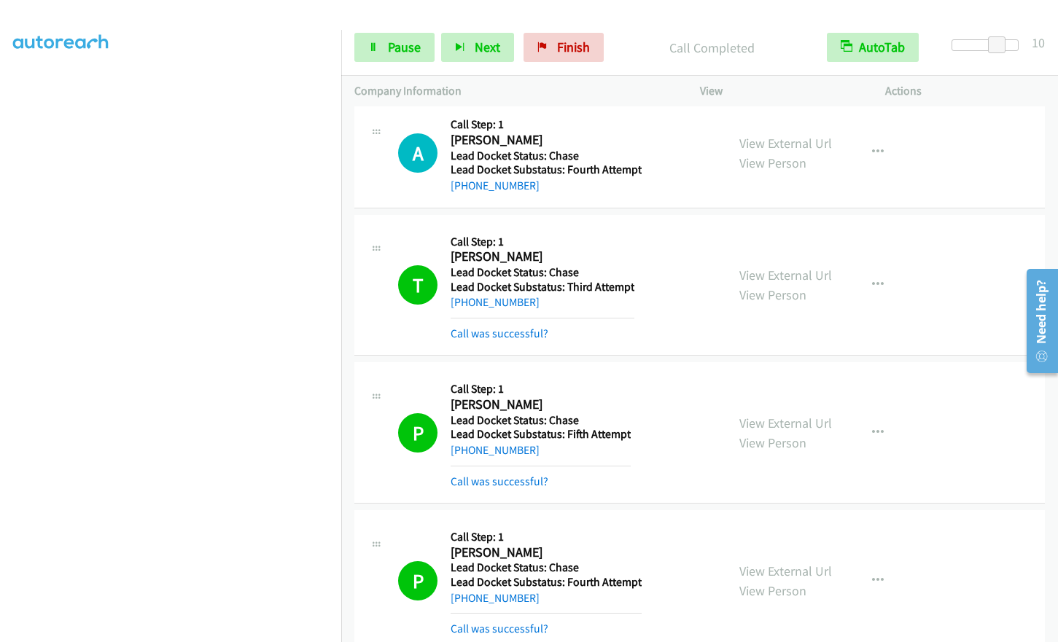
scroll to position [0, 0]
click at [388, 48] on span "Pause" at bounding box center [404, 47] width 33 height 17
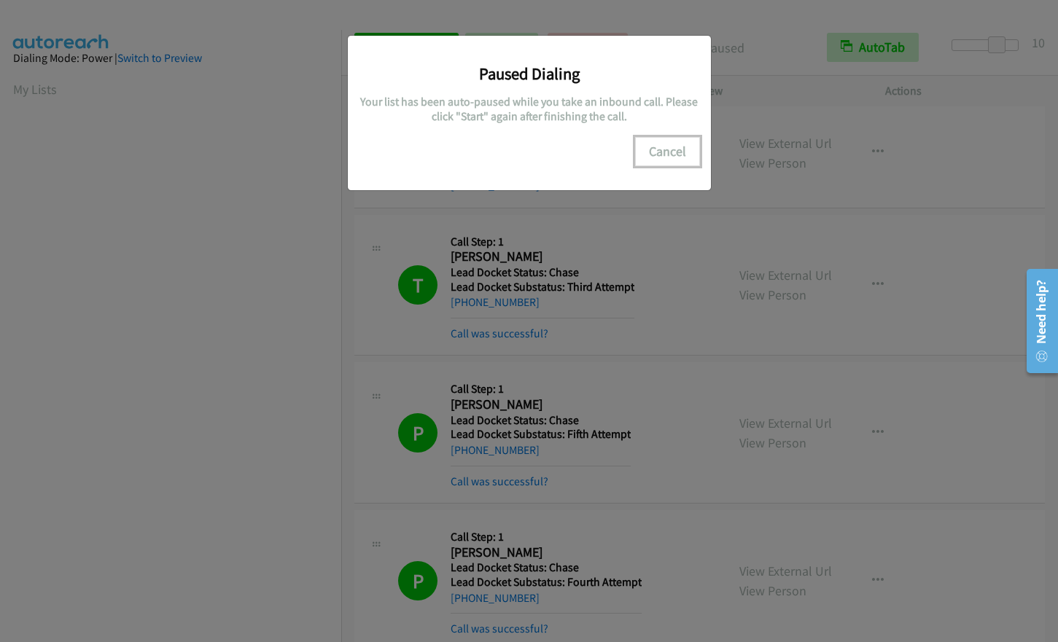
drag, startPoint x: 660, startPoint y: 147, endPoint x: 935, endPoint y: 179, distance: 276.7
click at [660, 147] on button "Cancel" at bounding box center [667, 151] width 65 height 29
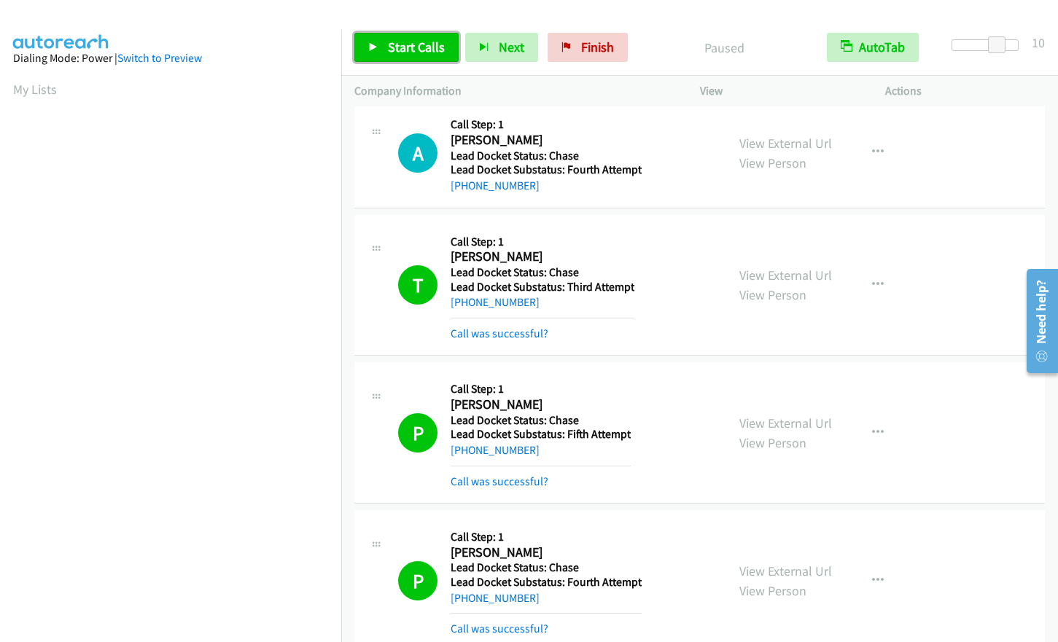
click at [398, 54] on span "Start Calls" at bounding box center [416, 47] width 57 height 17
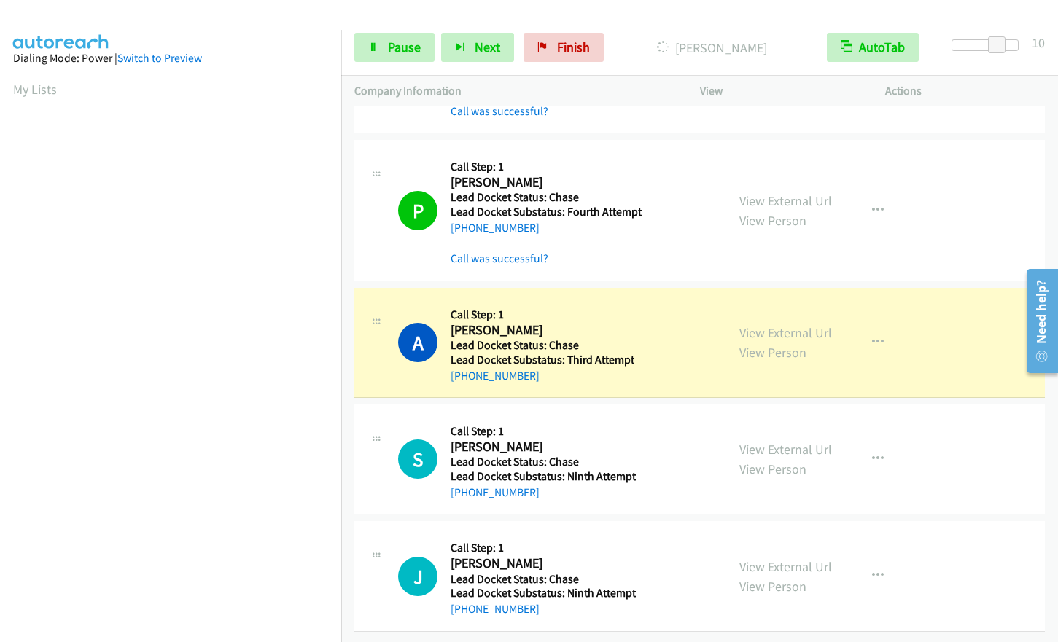
scroll to position [175, 0]
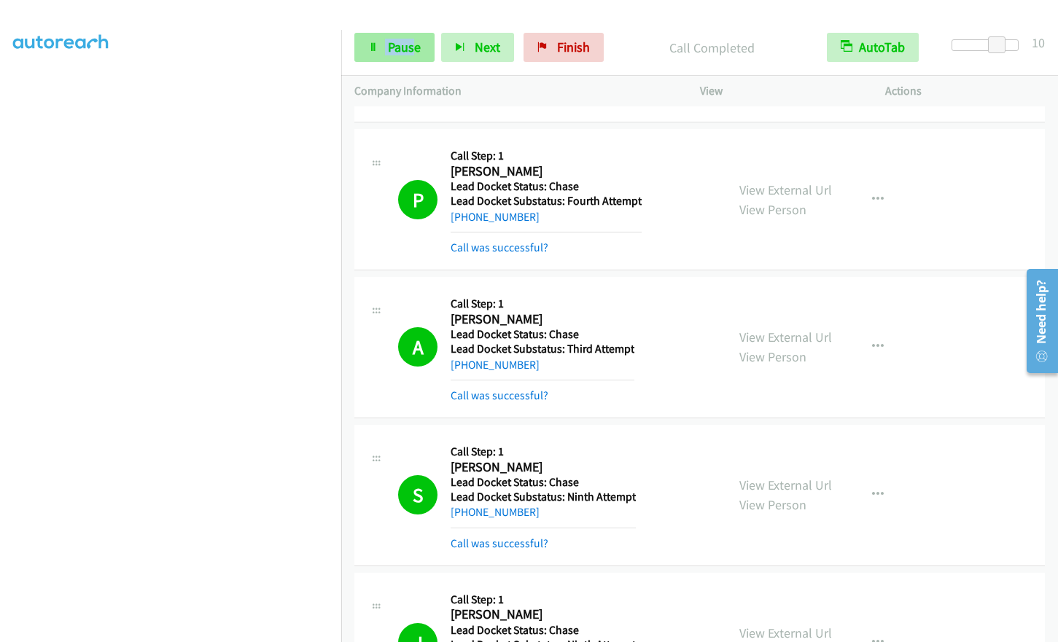
click at [408, 38] on div "Start Calls Pause Next Finish Call Completed AutoTab AutoTab 10" at bounding box center [699, 48] width 717 height 56
click at [406, 43] on span "Pause" at bounding box center [404, 47] width 33 height 17
click at [389, 46] on span "Start Calls" at bounding box center [416, 47] width 57 height 17
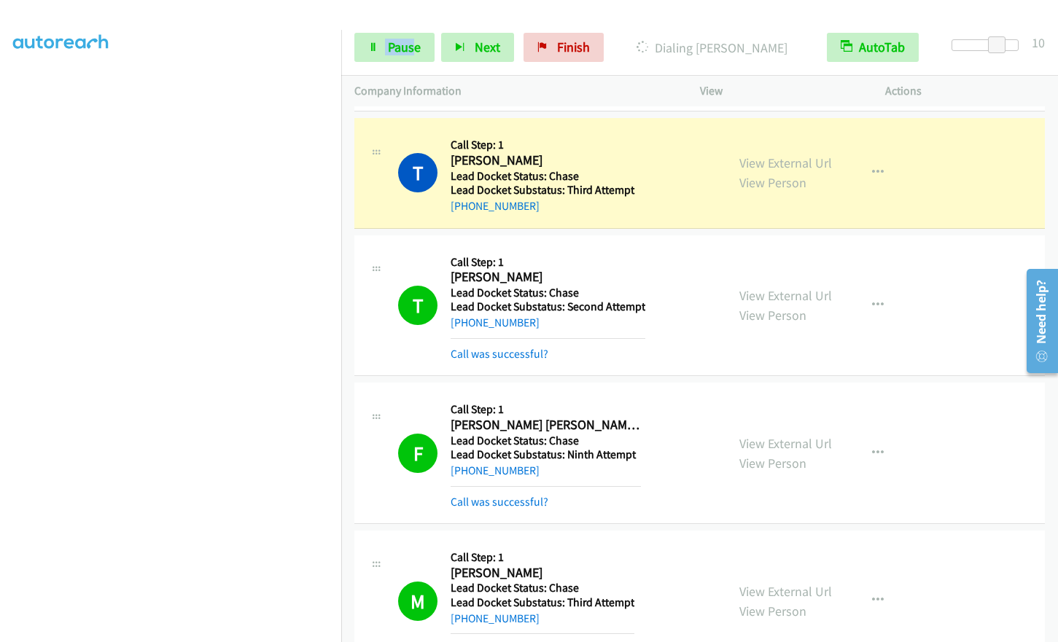
scroll to position [0, 0]
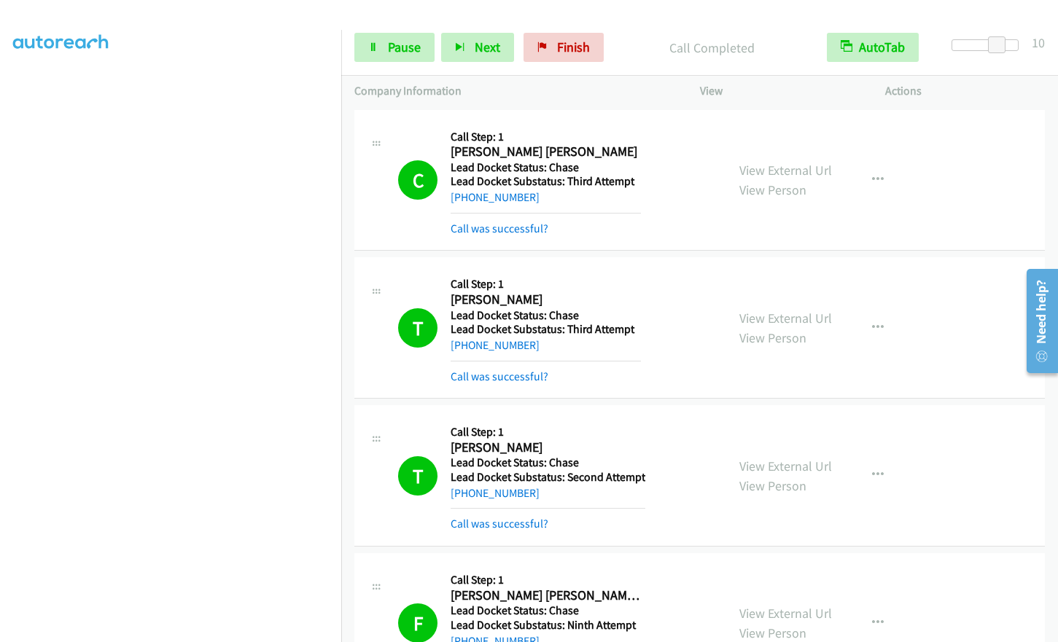
click at [639, 93] on p "Company Information" at bounding box center [513, 90] width 319 height 17
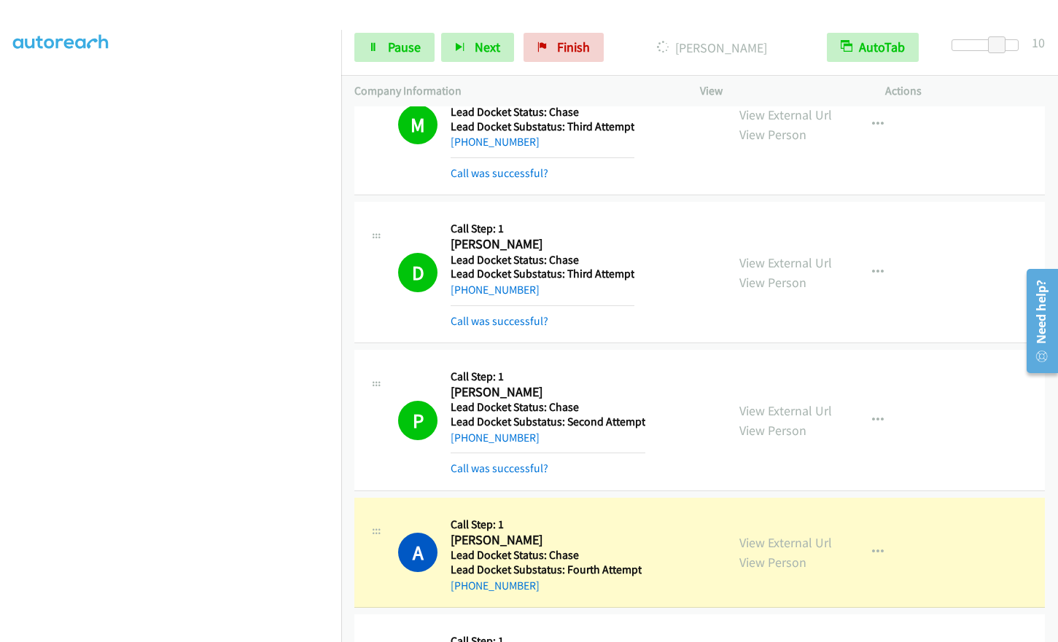
scroll to position [1680, 0]
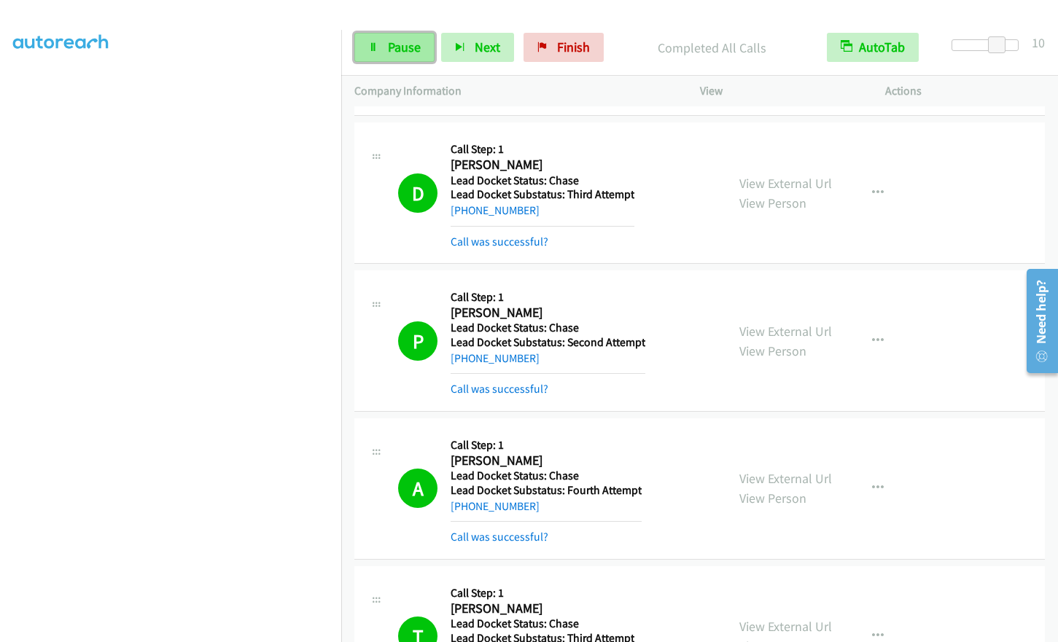
click at [415, 39] on span "Pause" at bounding box center [404, 47] width 33 height 17
click at [413, 47] on span "Start Calls" at bounding box center [416, 47] width 57 height 17
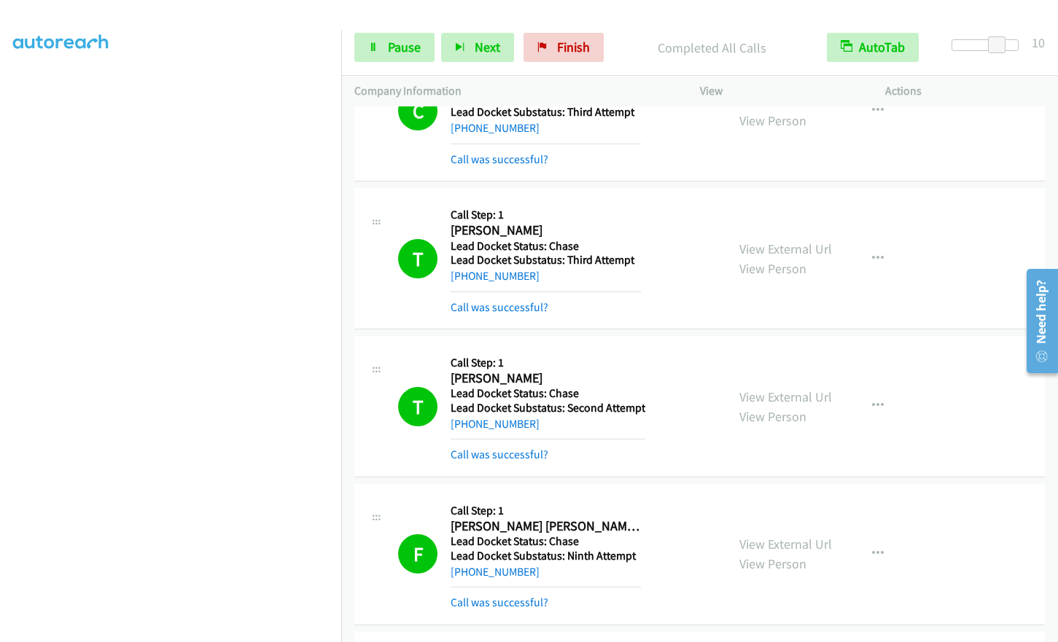
scroll to position [27, 0]
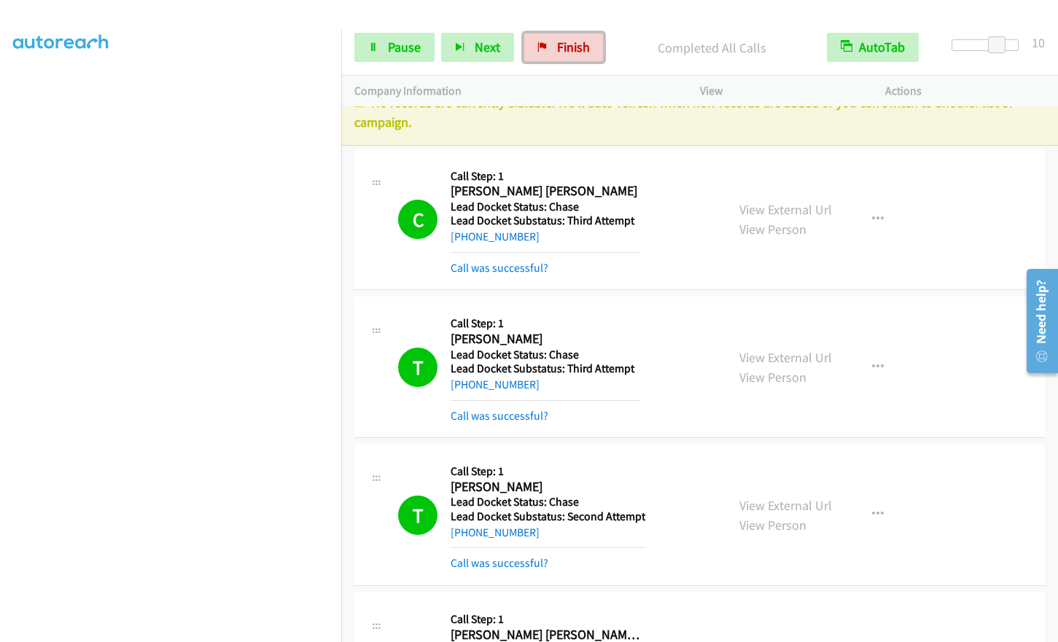
drag, startPoint x: 577, startPoint y: 45, endPoint x: 655, endPoint y: 52, distance: 78.3
click at [577, 45] on span "Finish" at bounding box center [573, 47] width 33 height 17
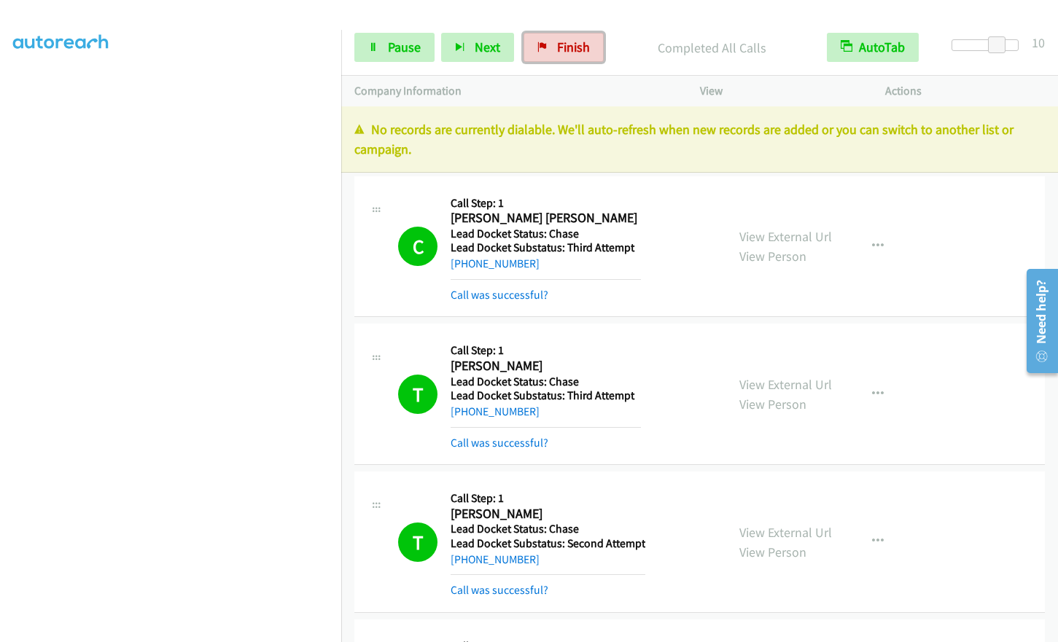
scroll to position [0, 0]
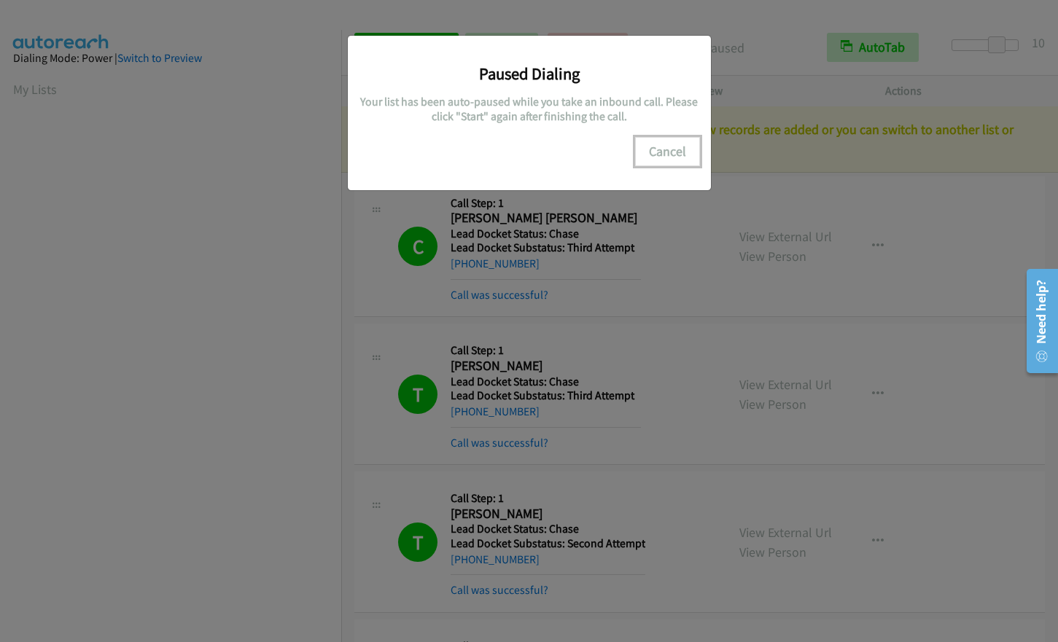
click at [673, 152] on button "Cancel" at bounding box center [667, 151] width 65 height 29
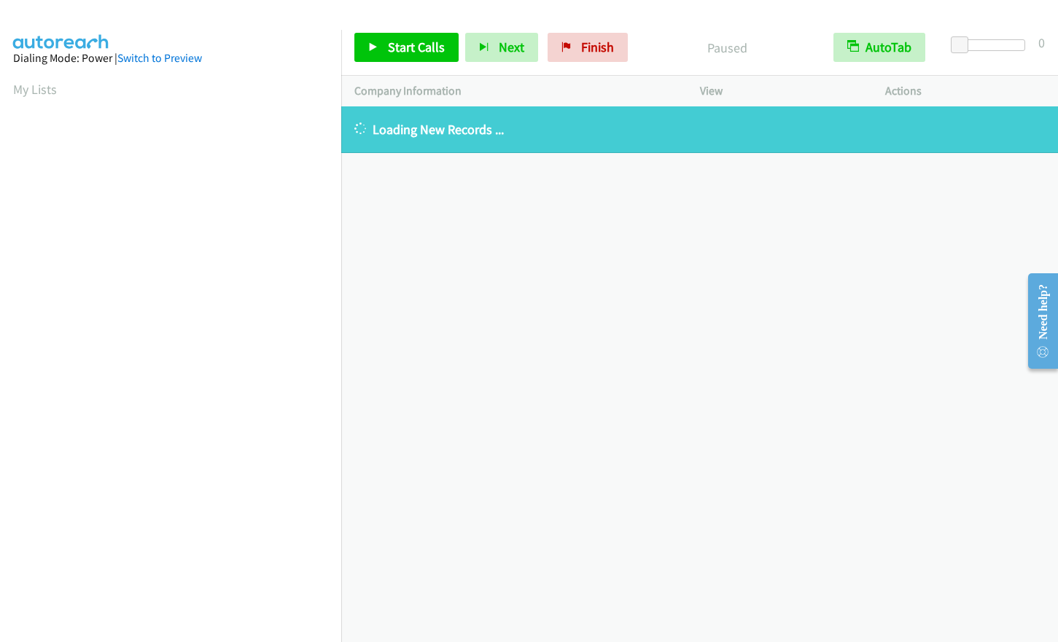
scroll to position [175, 0]
